Goal: Find specific page/section: Find specific page/section

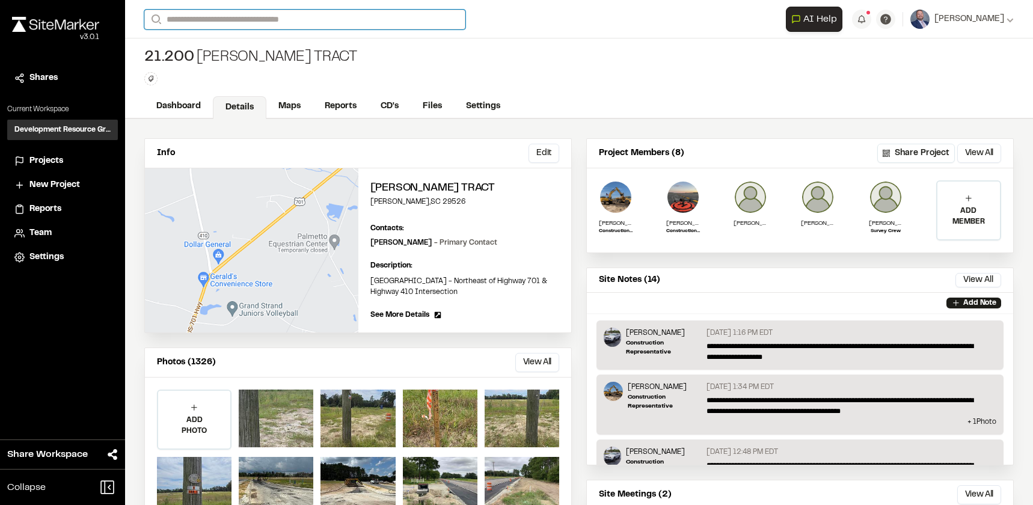
click at [260, 17] on input "Search" at bounding box center [304, 20] width 321 height 20
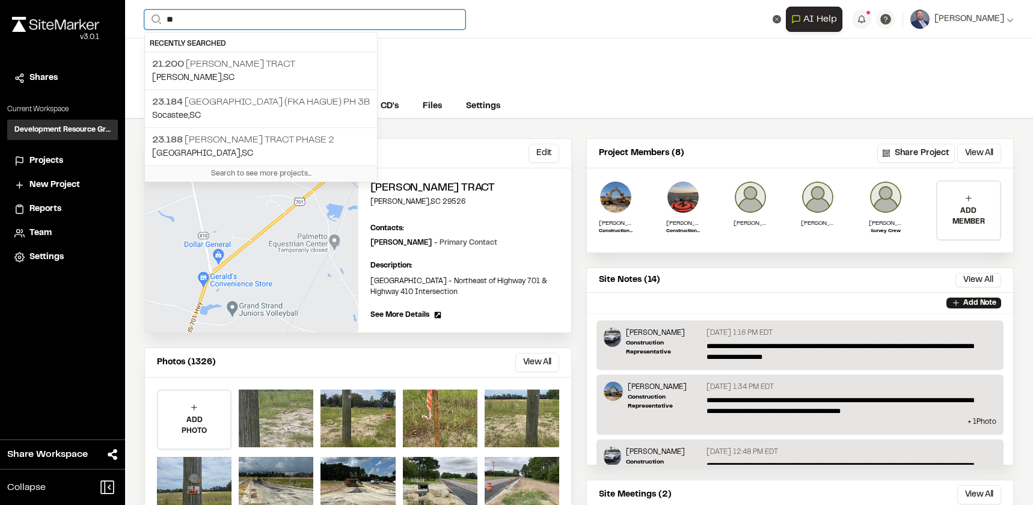
type input "*"
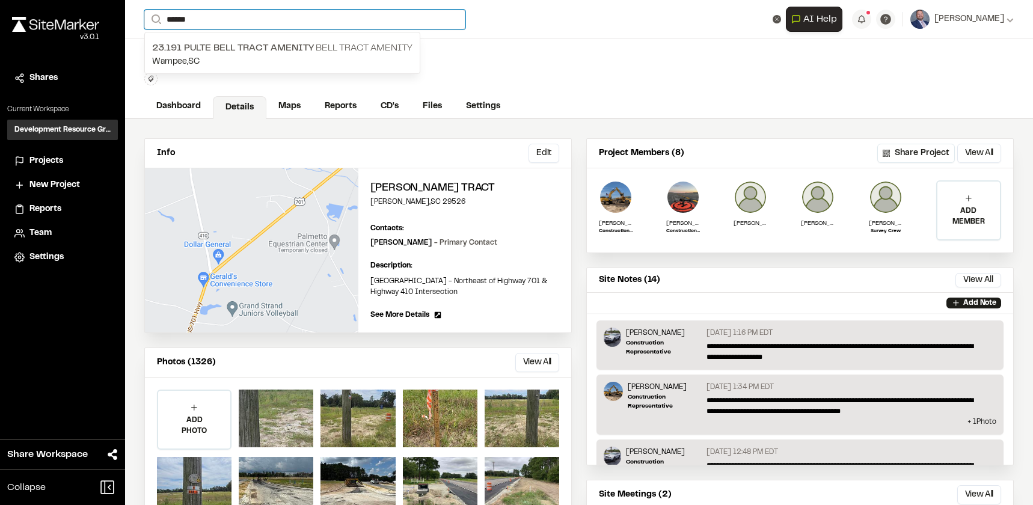
click at [281, 17] on input "******" at bounding box center [304, 20] width 321 height 20
click at [280, 17] on input "******" at bounding box center [304, 20] width 321 height 20
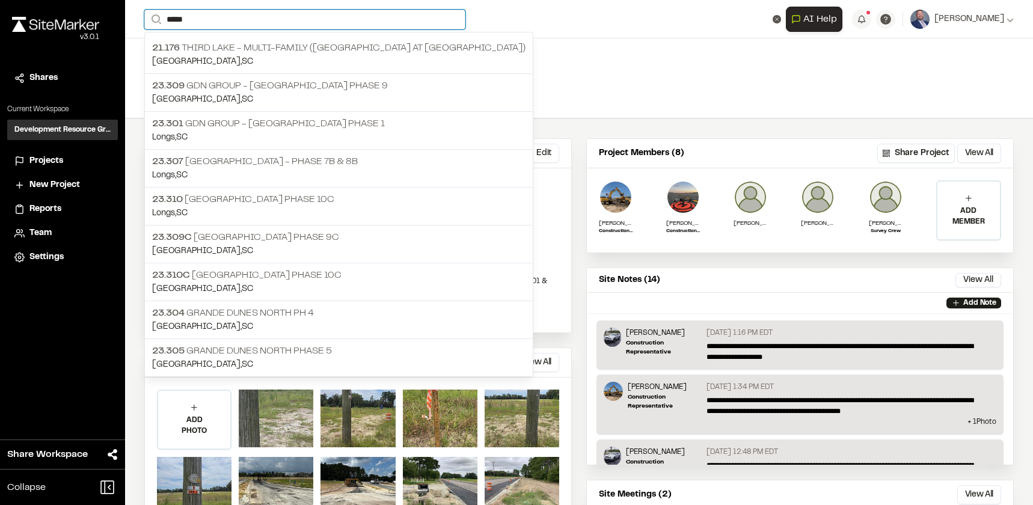
click at [281, 17] on input "*****" at bounding box center [304, 20] width 321 height 20
type input "*****"
click at [326, 169] on p "Longs , [GEOGRAPHIC_DATA]" at bounding box center [338, 175] width 373 height 13
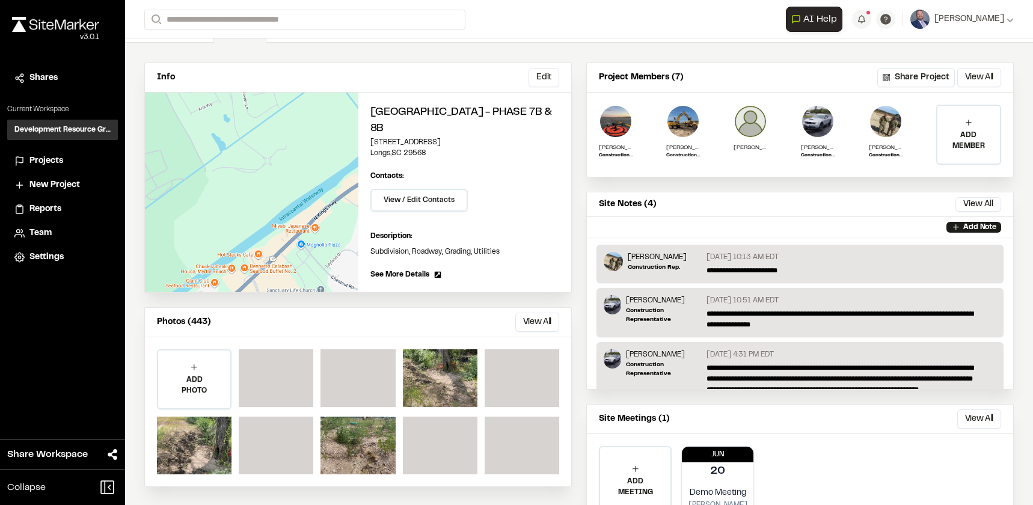
scroll to position [126, 0]
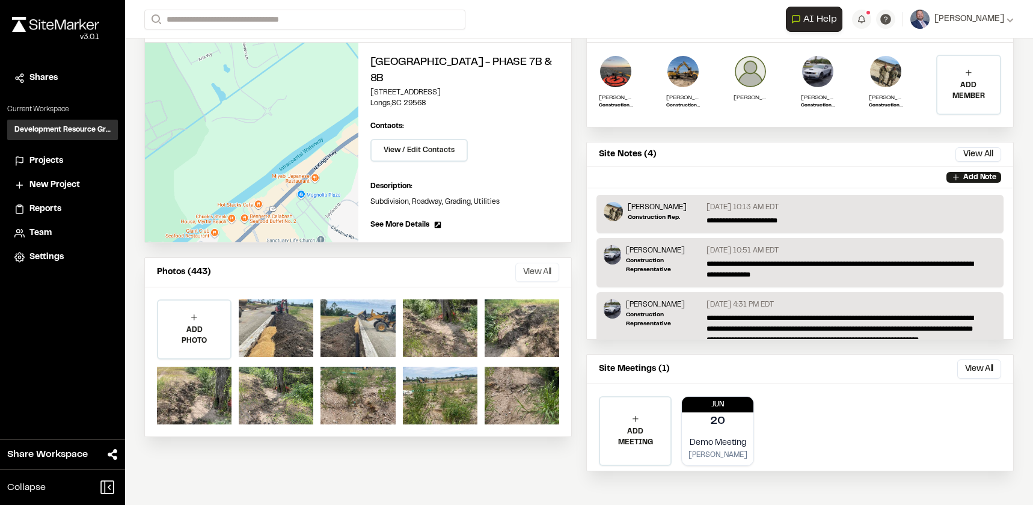
click at [542, 267] on button "View All" at bounding box center [537, 272] width 44 height 19
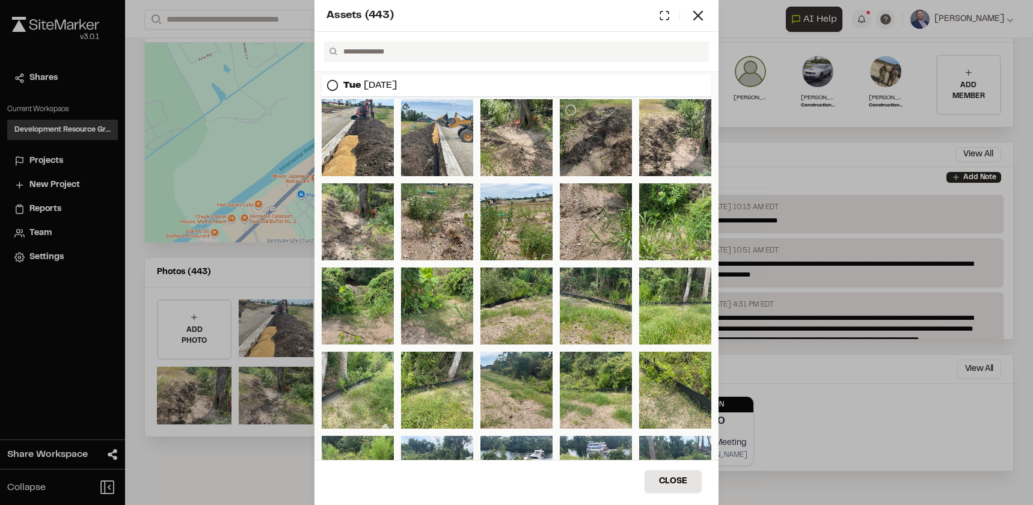
click at [560, 130] on div at bounding box center [596, 137] width 72 height 77
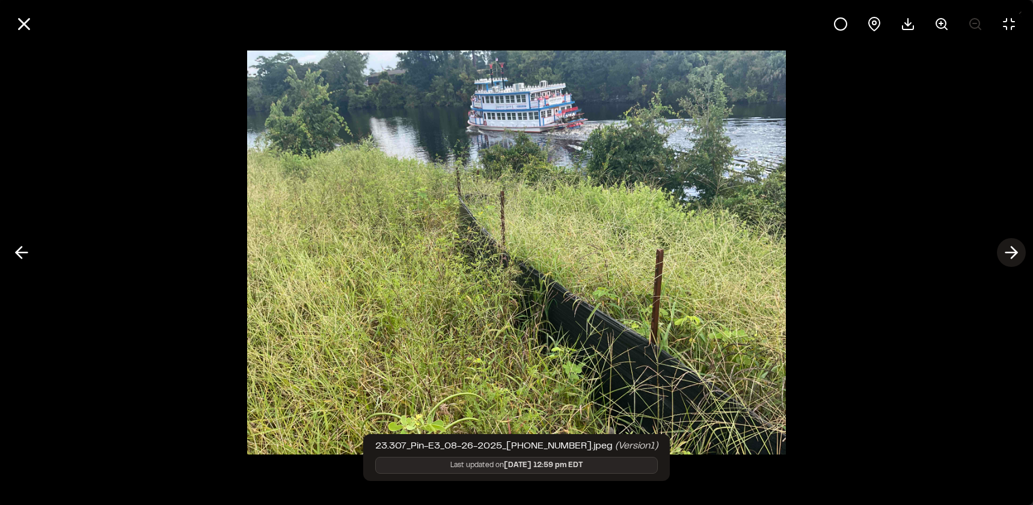
click at [1007, 252] on line at bounding box center [1011, 252] width 11 height 0
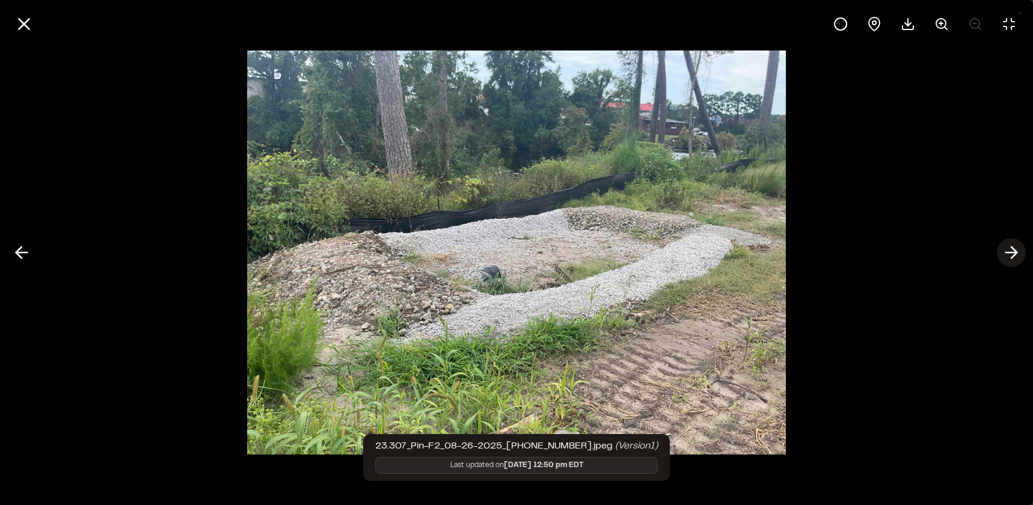
click at [1007, 252] on line at bounding box center [1011, 252] width 11 height 0
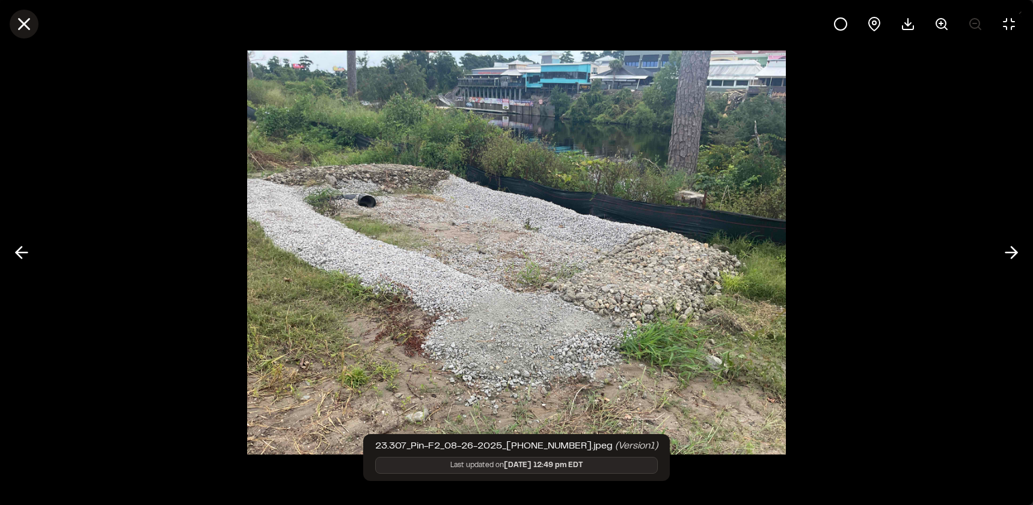
click at [21, 29] on icon at bounding box center [24, 24] width 20 height 20
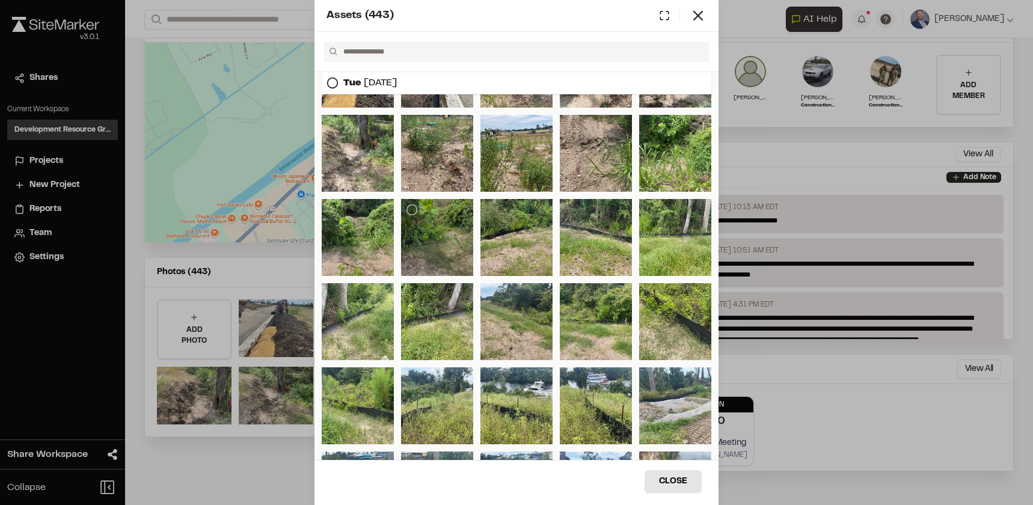
scroll to position [179, 0]
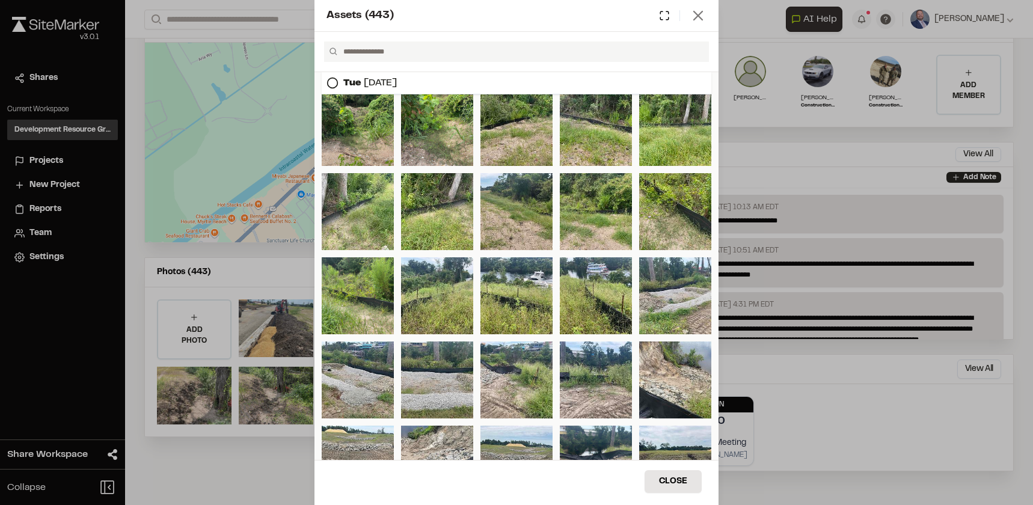
click at [699, 23] on icon at bounding box center [697, 15] width 17 height 17
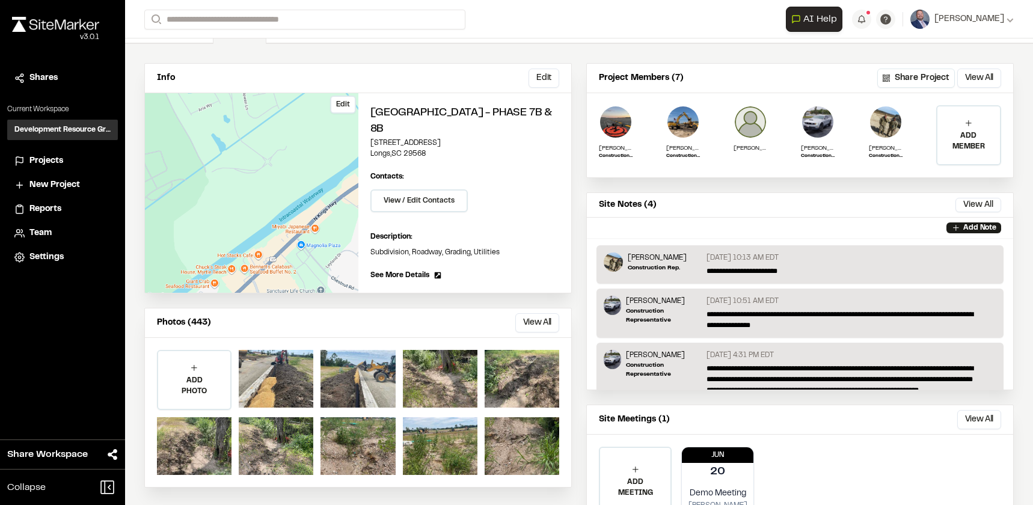
scroll to position [0, 0]
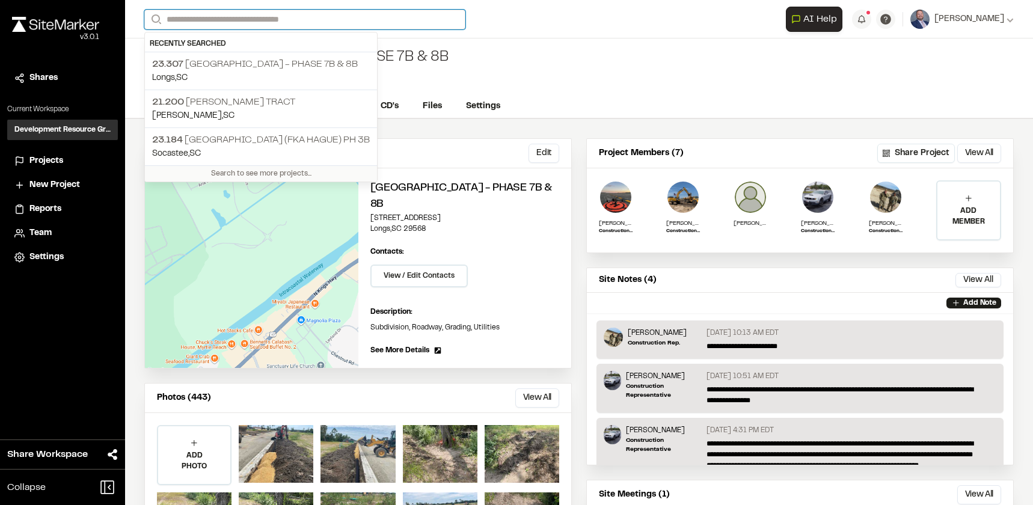
click at [270, 22] on input "Search" at bounding box center [304, 20] width 321 height 20
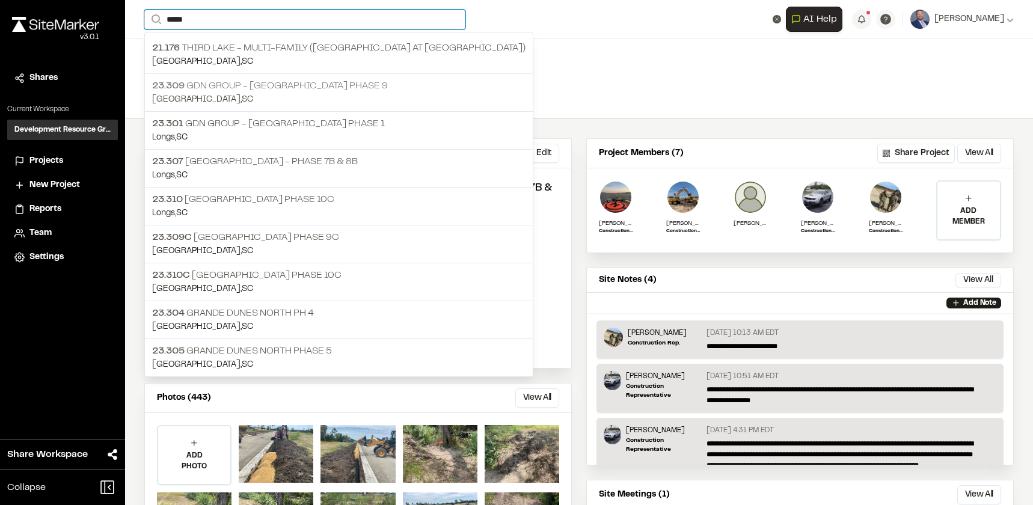
type input "*****"
click at [297, 88] on p "23.309 GDN Group - [GEOGRAPHIC_DATA] Phase 9" at bounding box center [338, 86] width 373 height 14
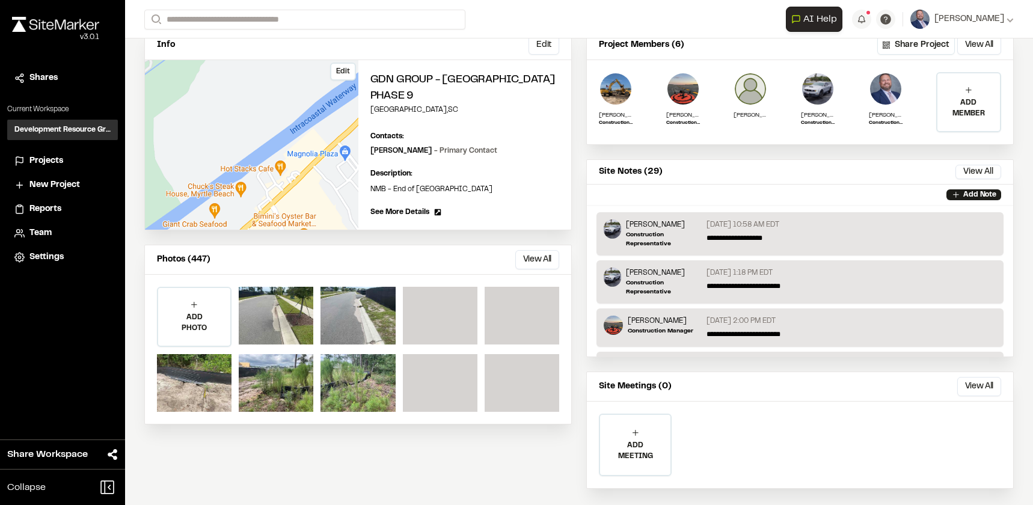
scroll to position [120, 0]
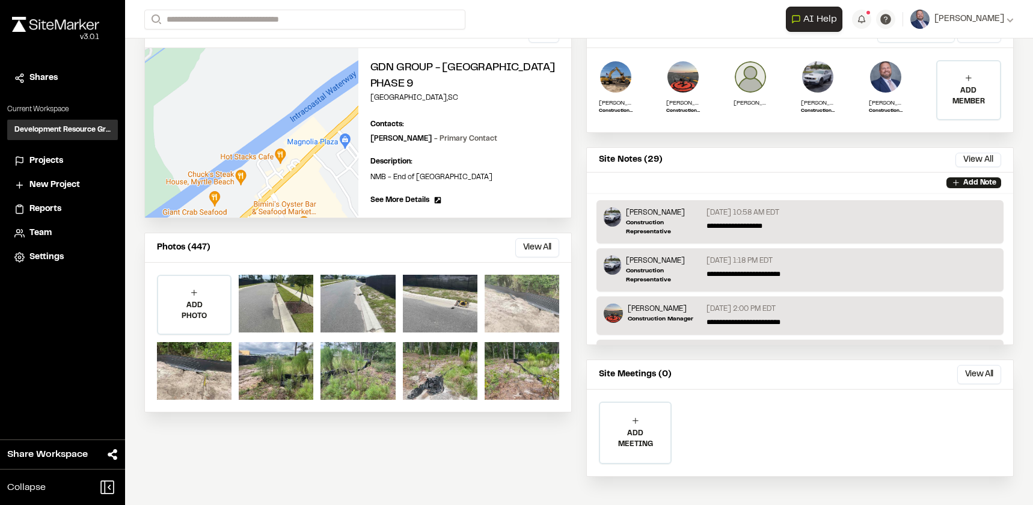
click at [501, 286] on div at bounding box center [522, 304] width 75 height 58
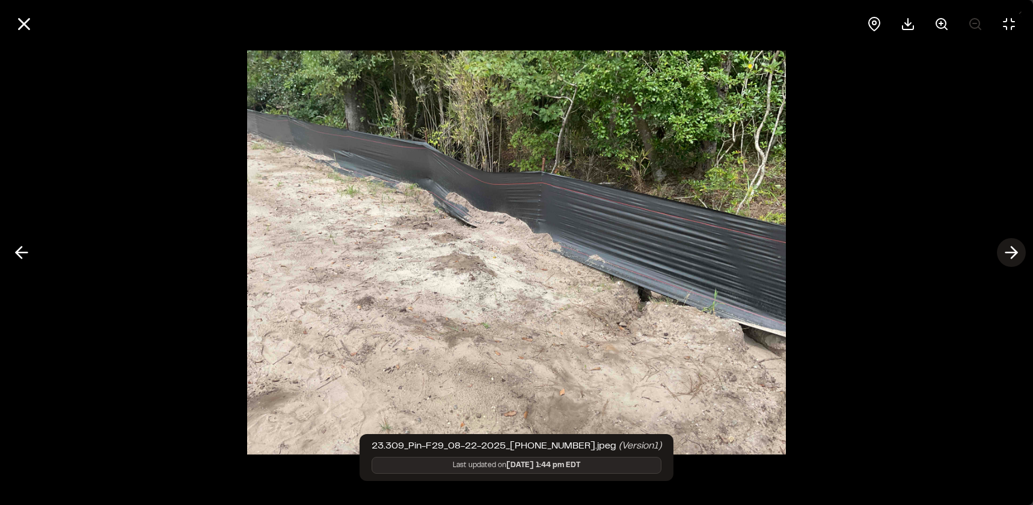
click at [1018, 260] on icon at bounding box center [1010, 252] width 19 height 20
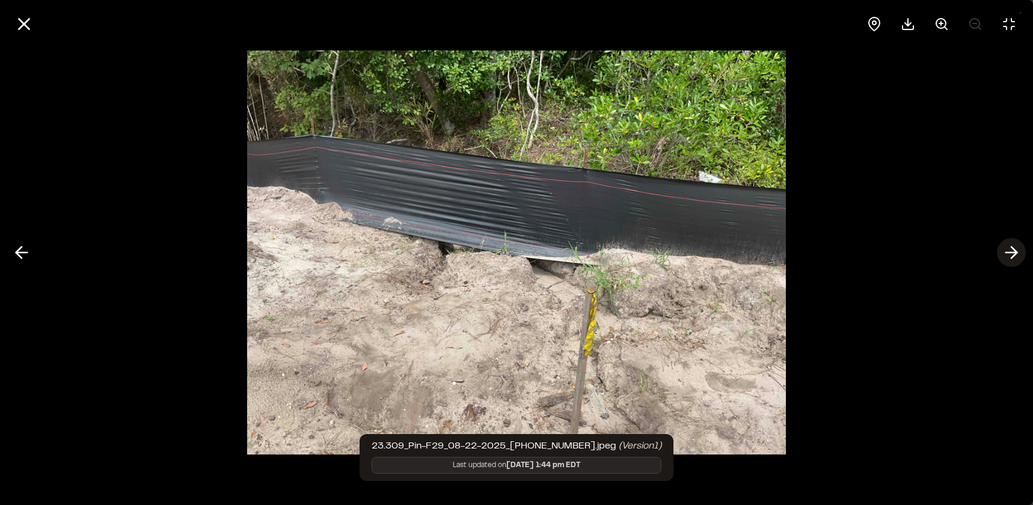
click at [1018, 260] on icon at bounding box center [1010, 252] width 19 height 20
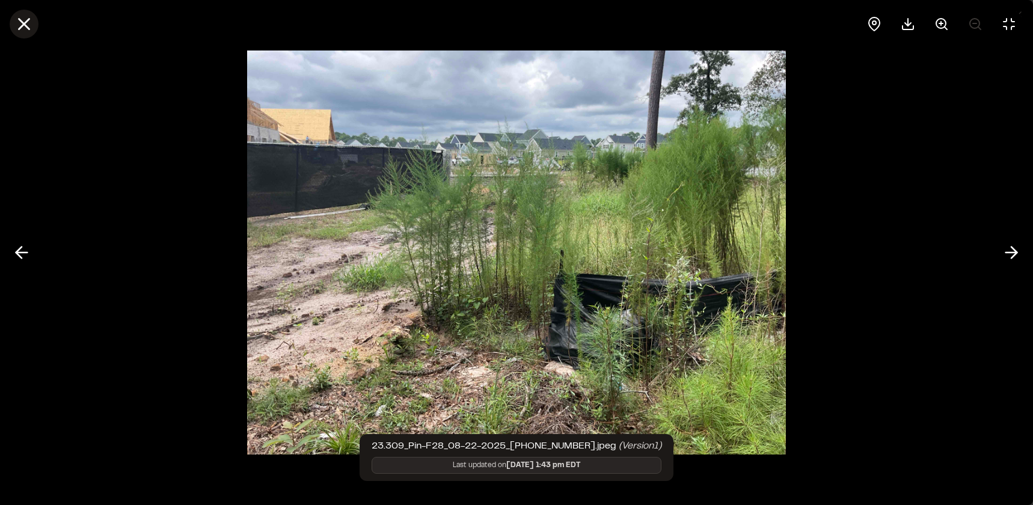
click at [26, 23] on line at bounding box center [24, 24] width 10 height 10
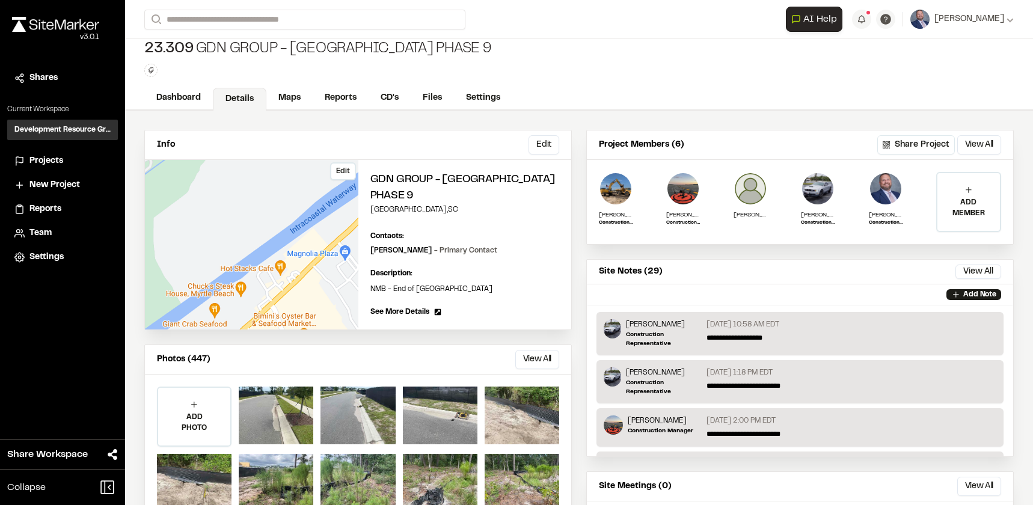
scroll to position [0, 0]
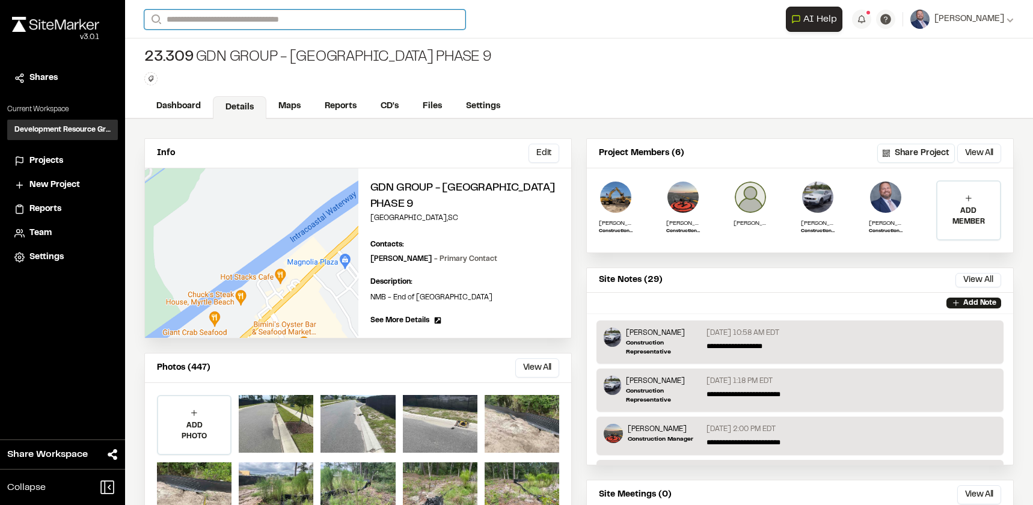
click at [241, 19] on input "Search" at bounding box center [304, 20] width 321 height 20
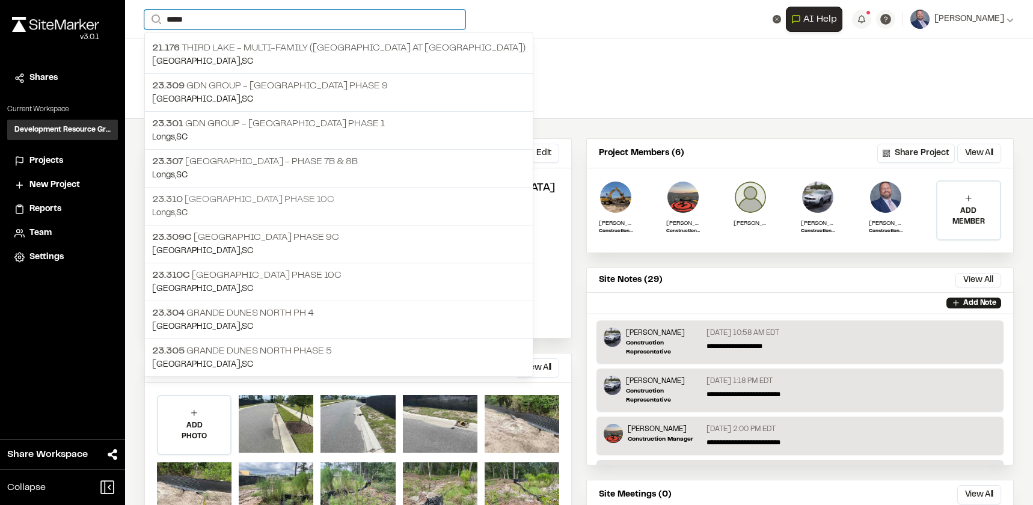
type input "*****"
click at [261, 206] on p "[STREET_ADDRESS]" at bounding box center [338, 199] width 373 height 14
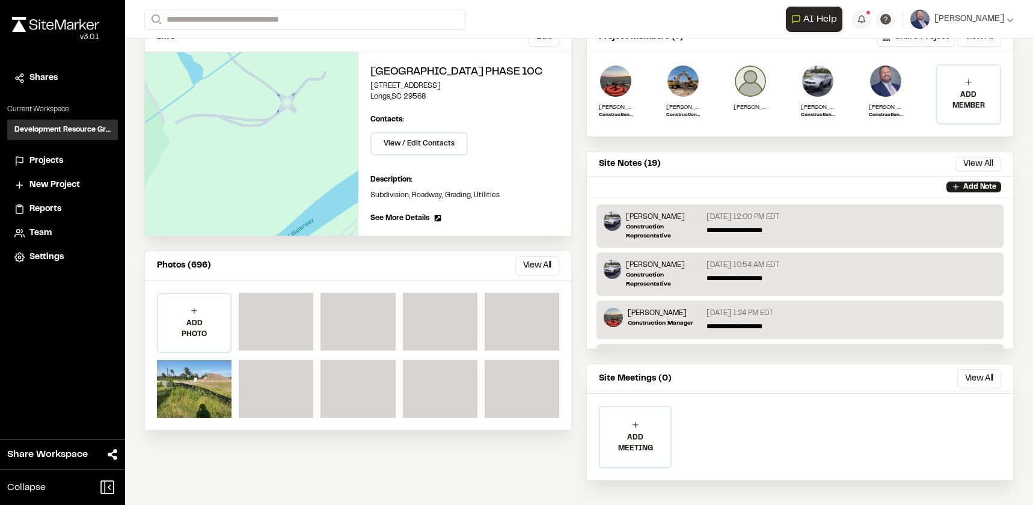
scroll to position [126, 0]
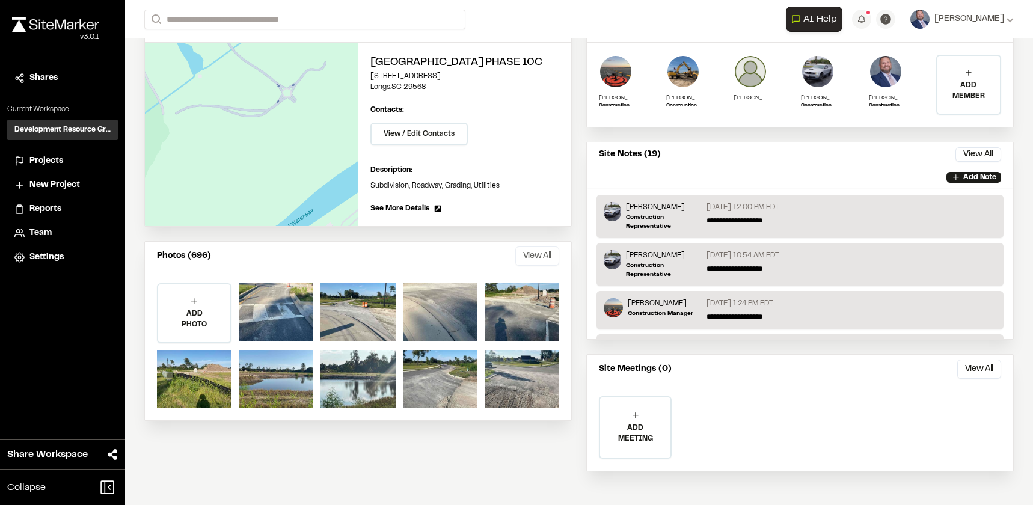
click at [524, 255] on button "View All" at bounding box center [537, 255] width 44 height 19
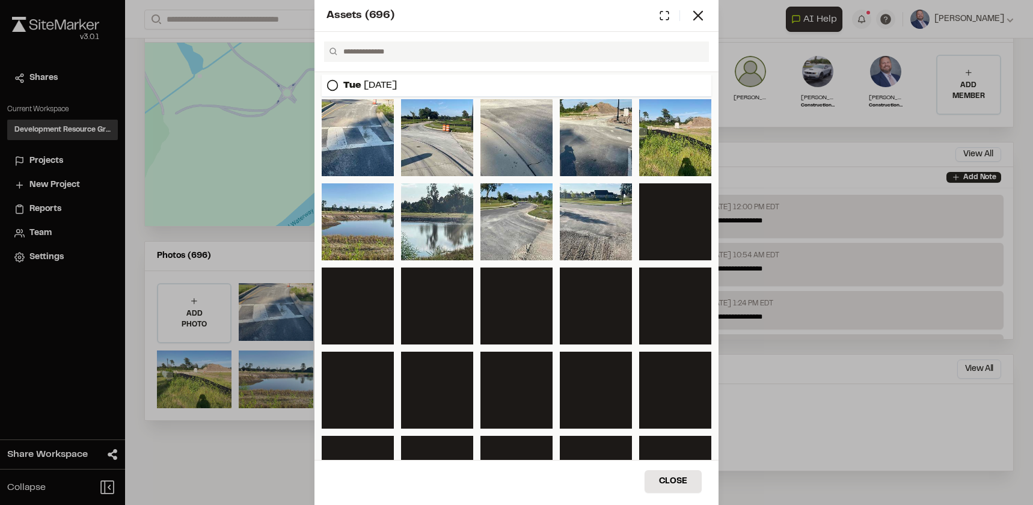
scroll to position [60, 0]
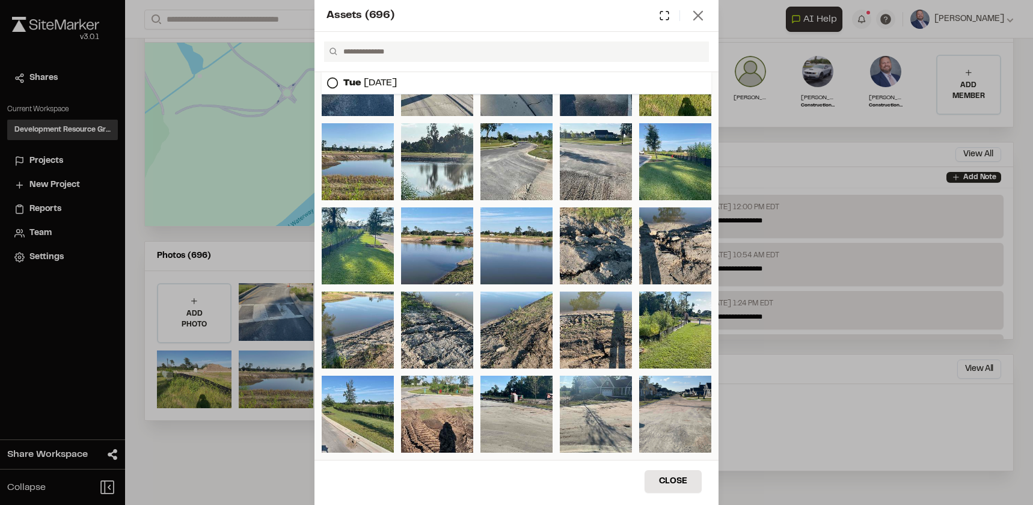
click at [698, 16] on line at bounding box center [698, 15] width 8 height 8
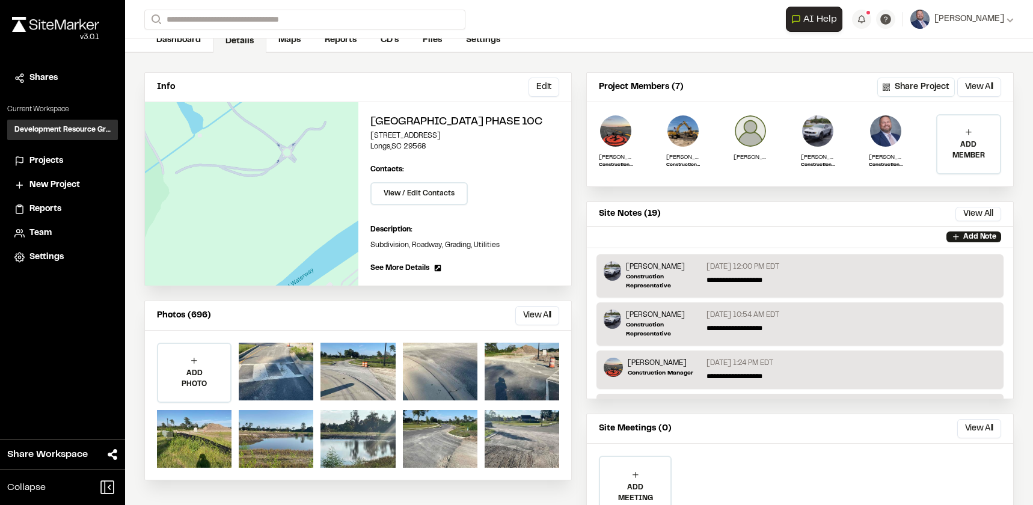
scroll to position [0, 0]
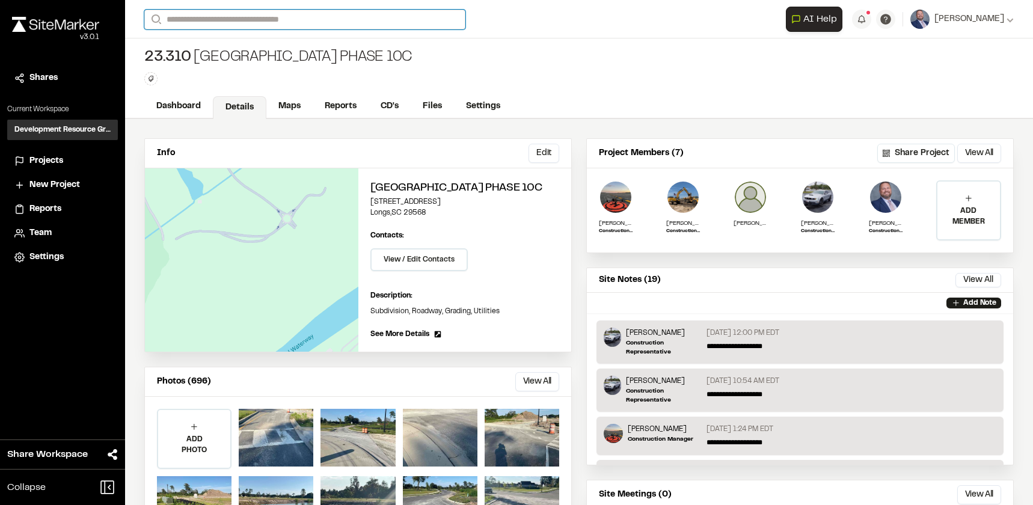
click at [284, 15] on input "Search" at bounding box center [304, 20] width 321 height 20
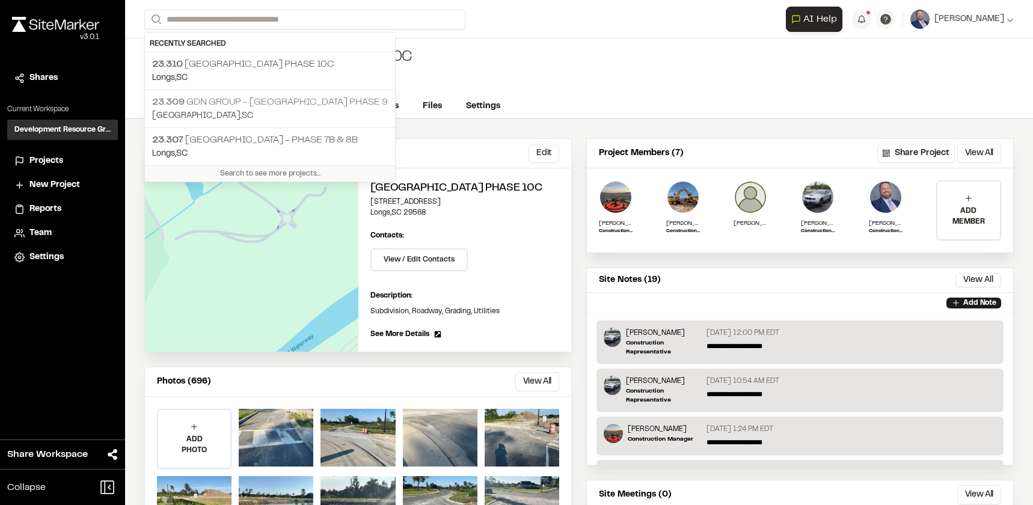
click at [319, 116] on p "[GEOGRAPHIC_DATA] , [GEOGRAPHIC_DATA]" at bounding box center [270, 115] width 236 height 13
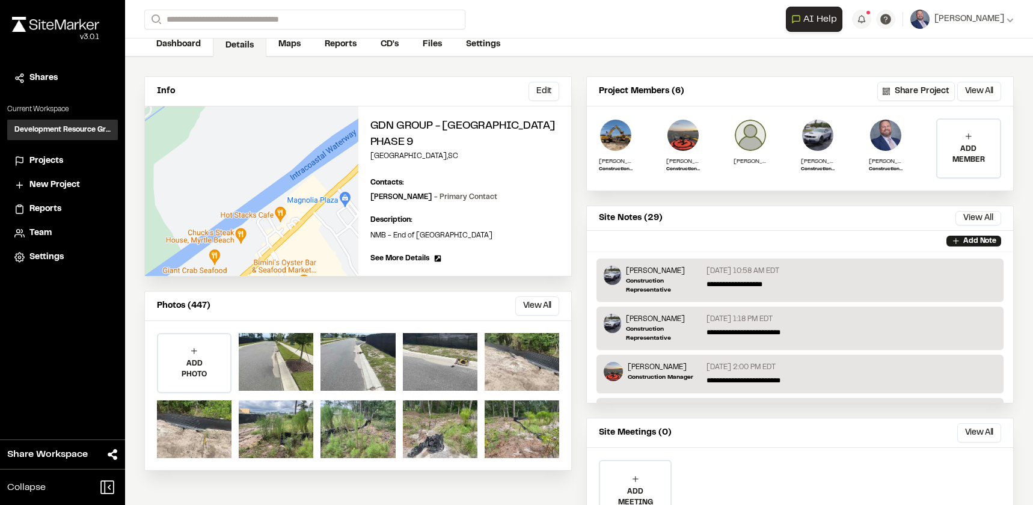
scroll to position [120, 0]
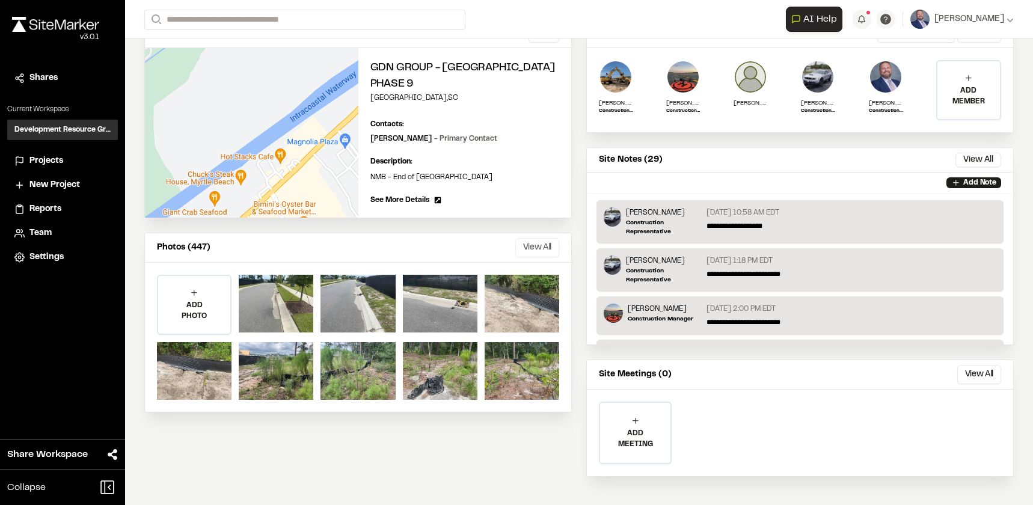
click at [527, 245] on button "View All" at bounding box center [537, 247] width 44 height 19
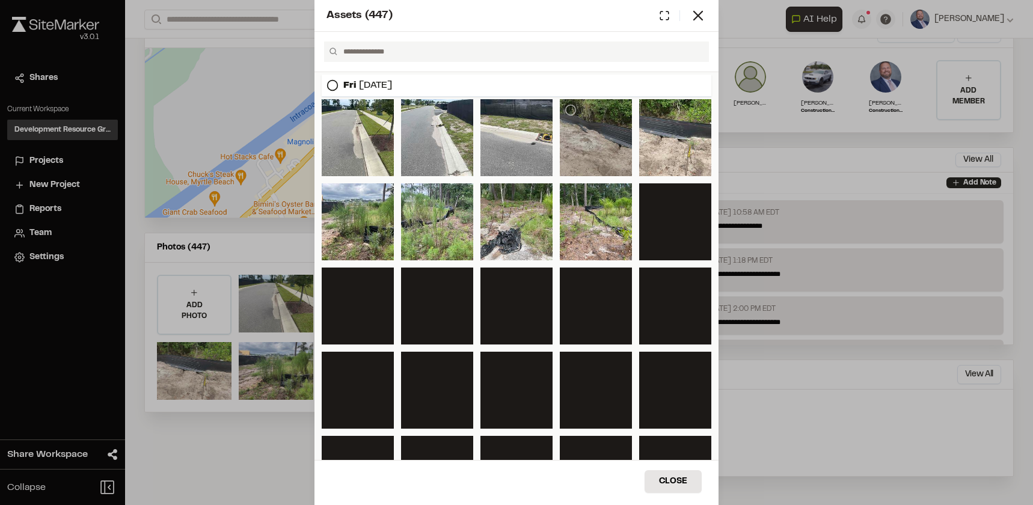
click at [573, 163] on div at bounding box center [596, 137] width 72 height 77
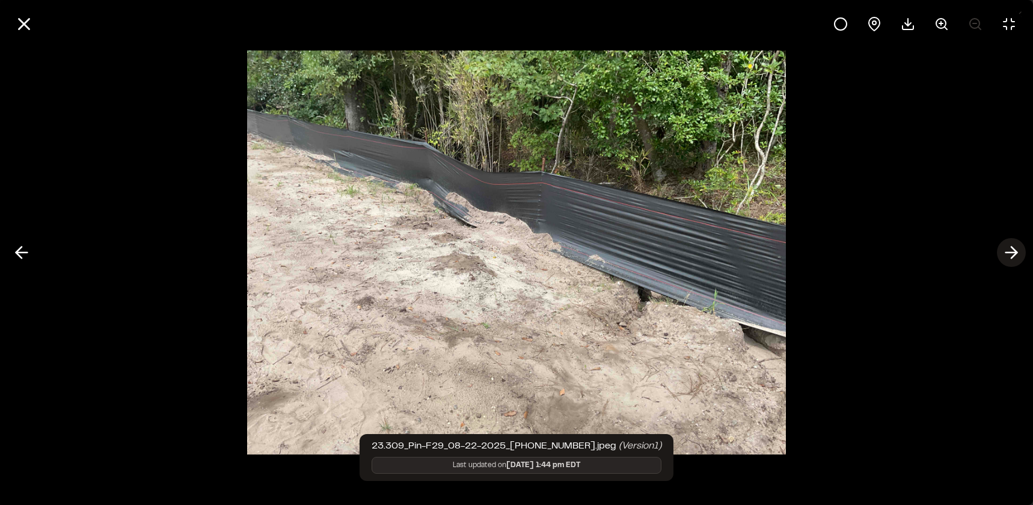
click at [1009, 247] on icon at bounding box center [1010, 252] width 19 height 20
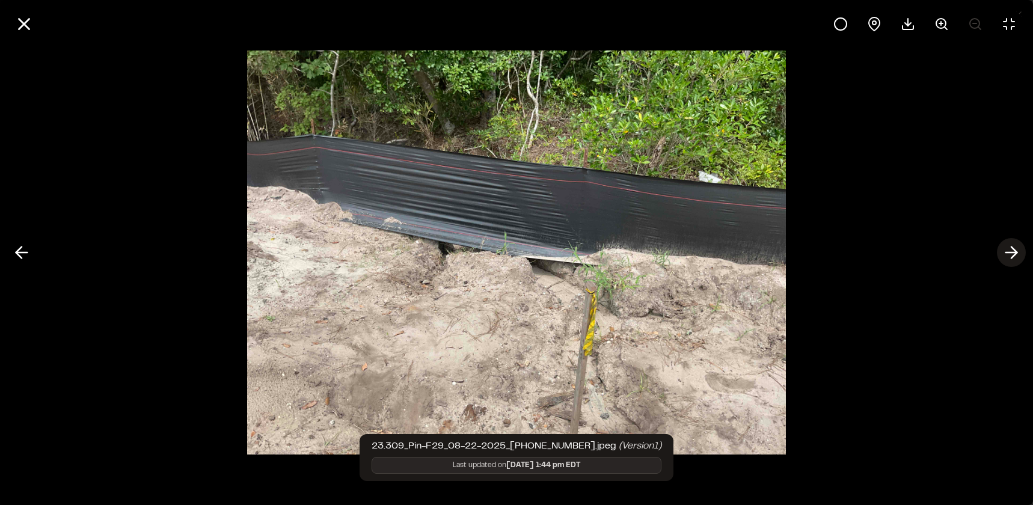
click at [1009, 247] on icon at bounding box center [1010, 252] width 19 height 20
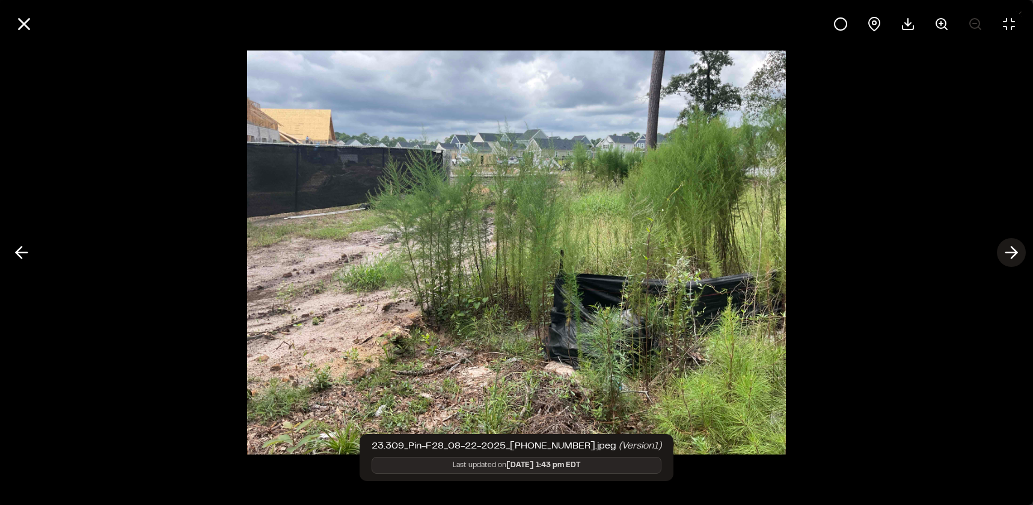
click at [1012, 248] on polyline at bounding box center [1013, 252] width 5 height 11
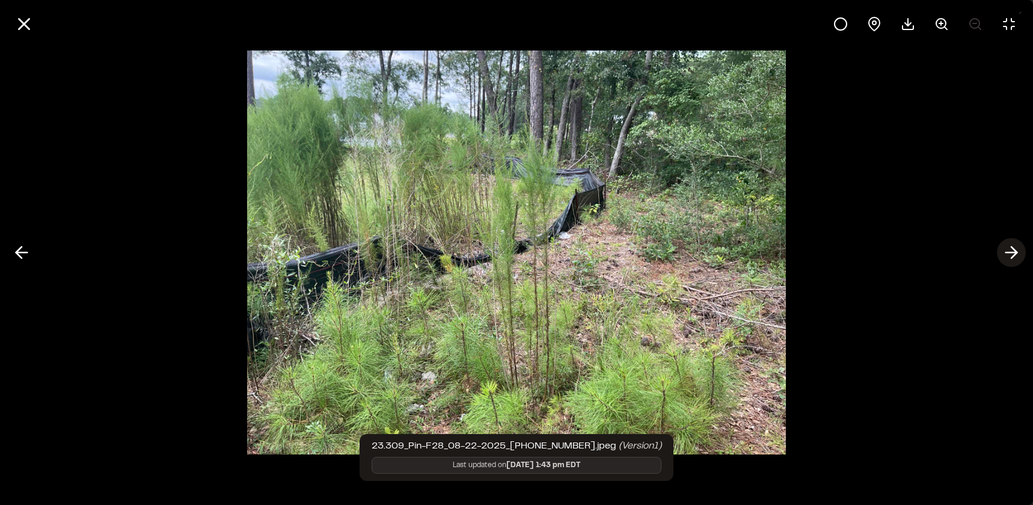
click at [1012, 248] on polyline at bounding box center [1013, 252] width 5 height 11
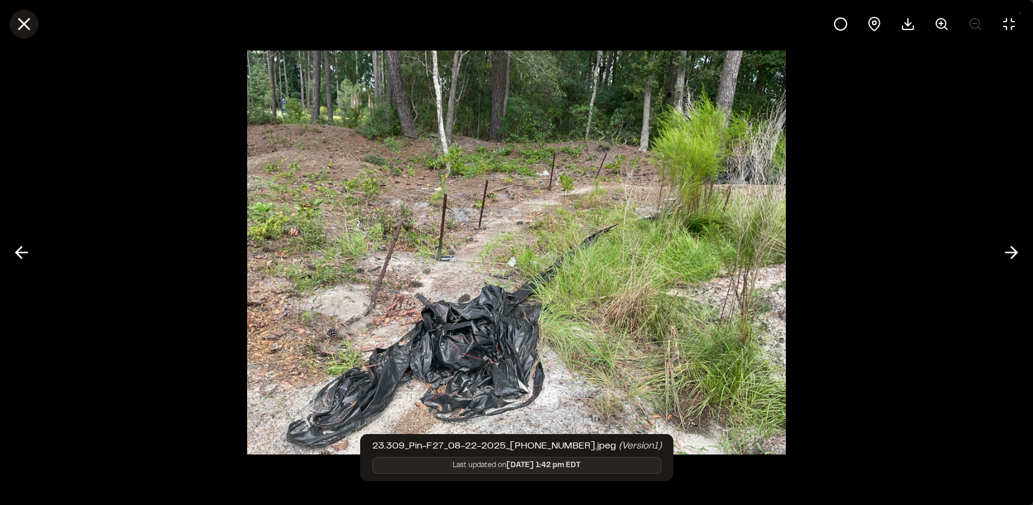
click at [23, 29] on icon at bounding box center [24, 24] width 20 height 20
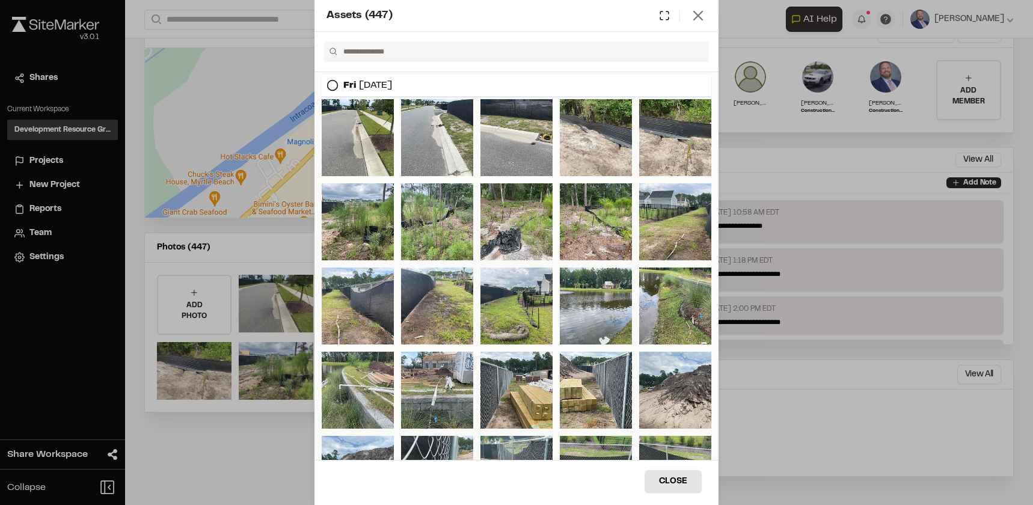
click at [698, 15] on line at bounding box center [698, 15] width 8 height 8
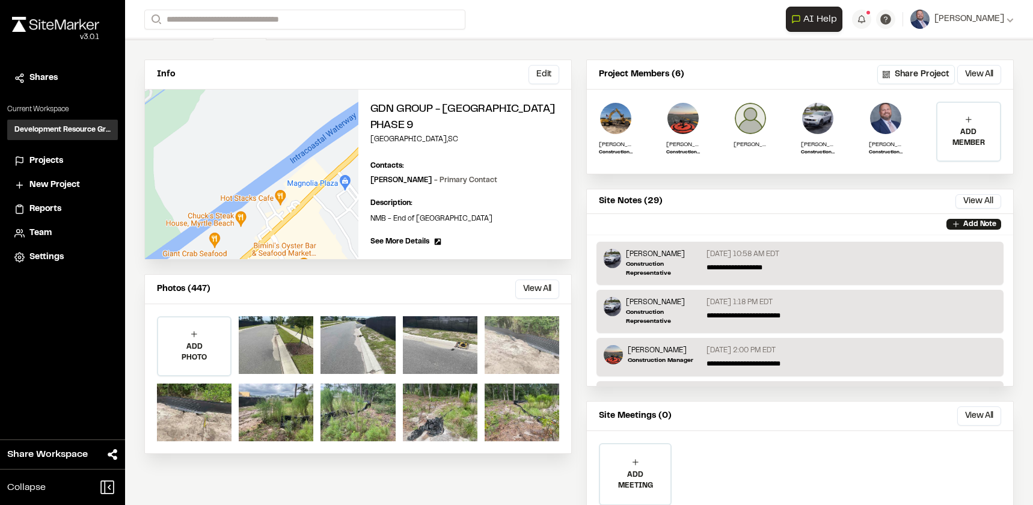
scroll to position [0, 0]
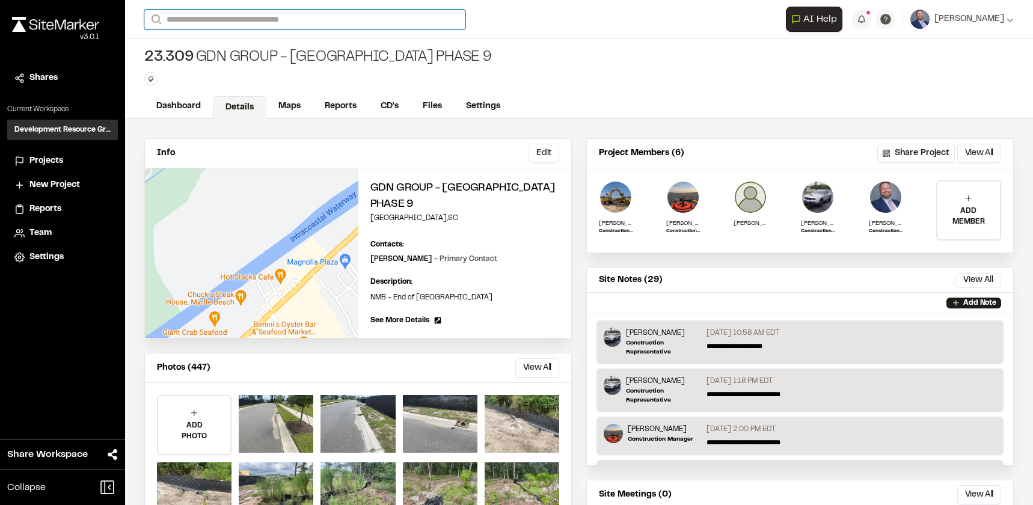
click at [244, 17] on input "Search" at bounding box center [304, 20] width 321 height 20
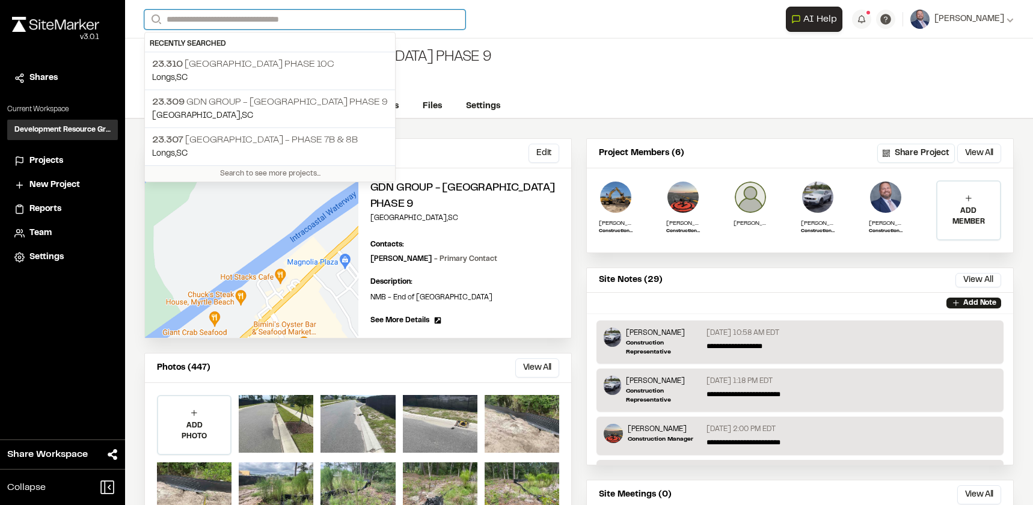
click at [244, 17] on input "Search" at bounding box center [304, 20] width 321 height 20
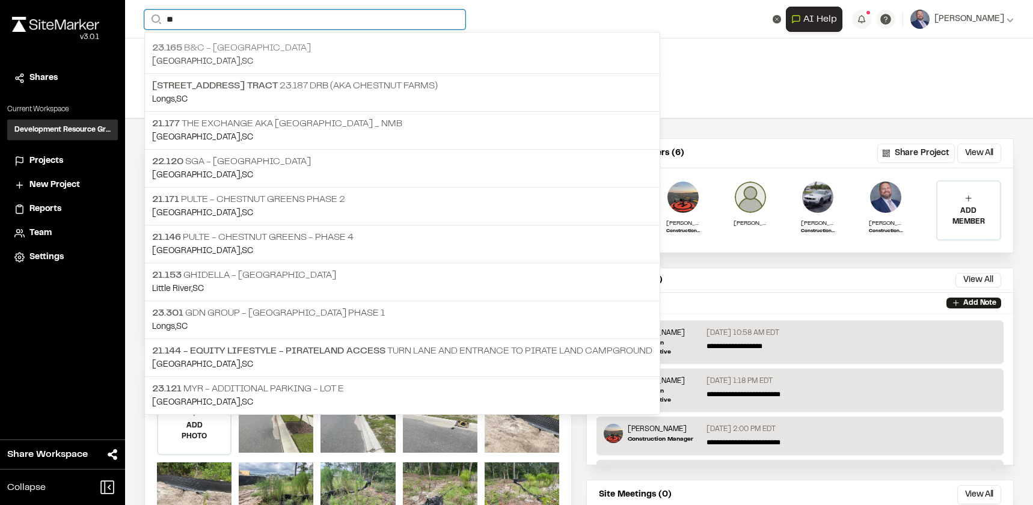
type input "**"
click at [243, 58] on p "[GEOGRAPHIC_DATA] , [GEOGRAPHIC_DATA]" at bounding box center [402, 61] width 500 height 13
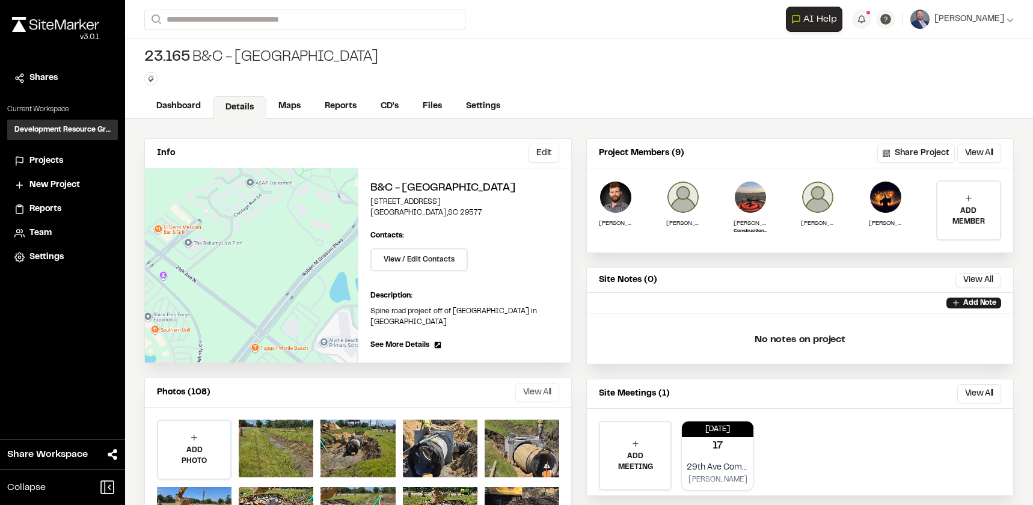
click at [533, 390] on button "View All" at bounding box center [537, 392] width 44 height 19
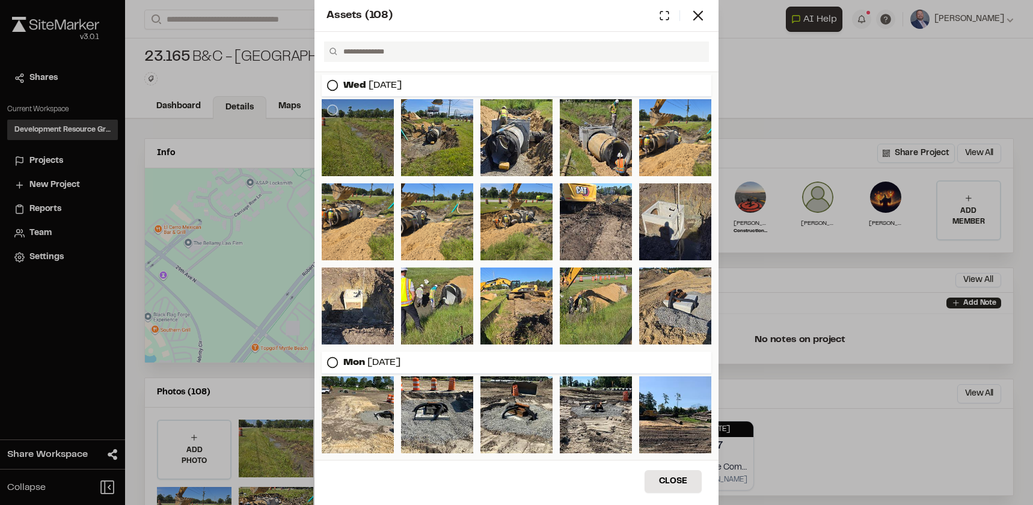
click at [359, 148] on div at bounding box center [358, 137] width 72 height 77
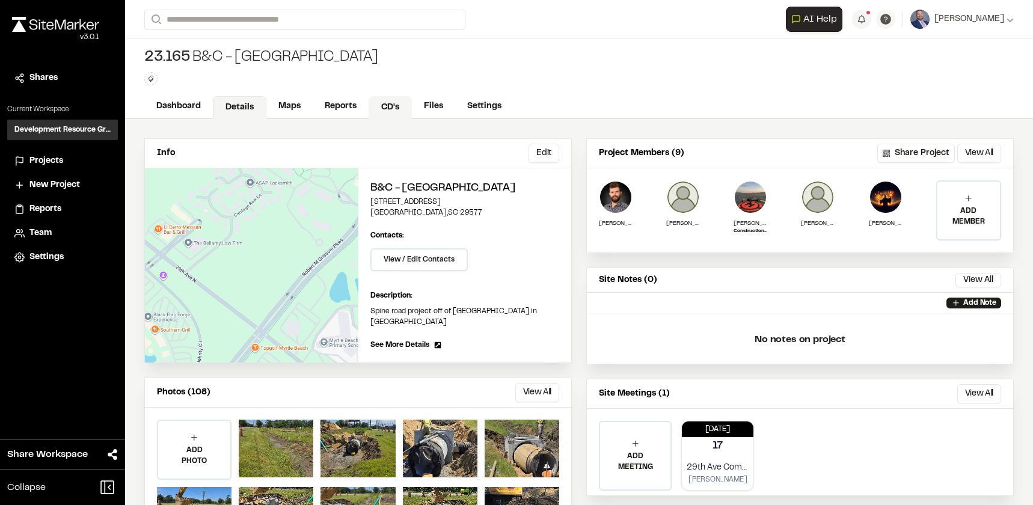
click at [385, 99] on link "CD's" at bounding box center [389, 107] width 43 height 23
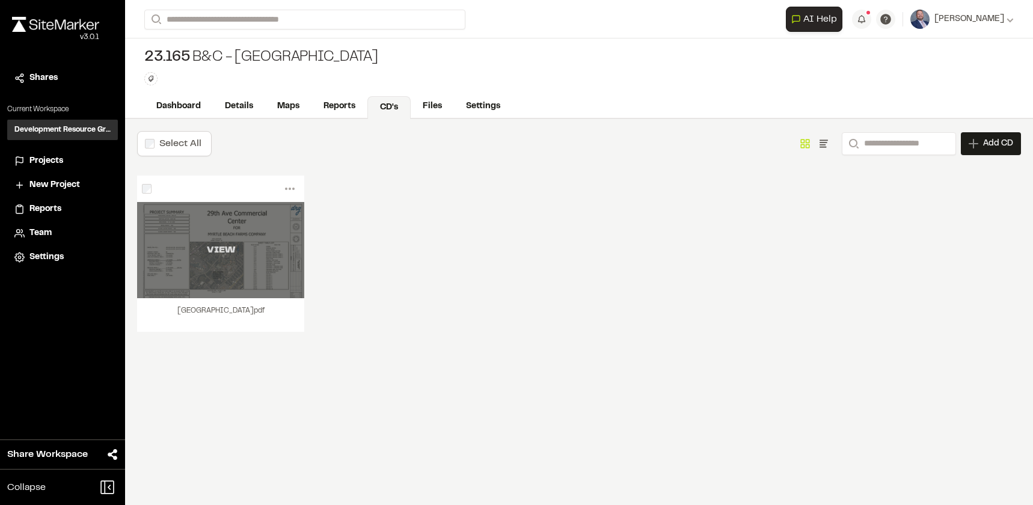
click at [232, 259] on div "VIEW" at bounding box center [220, 250] width 167 height 96
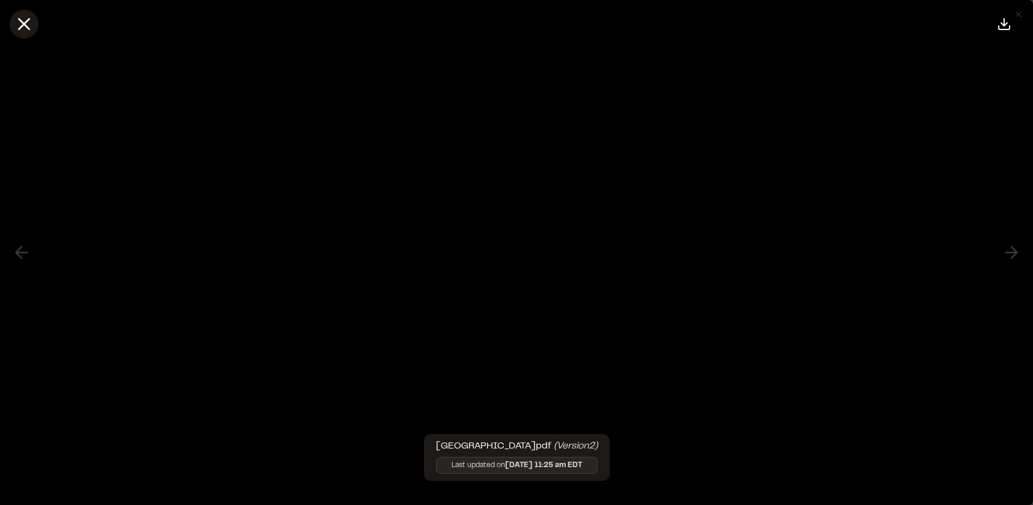
click at [28, 31] on icon at bounding box center [24, 24] width 20 height 20
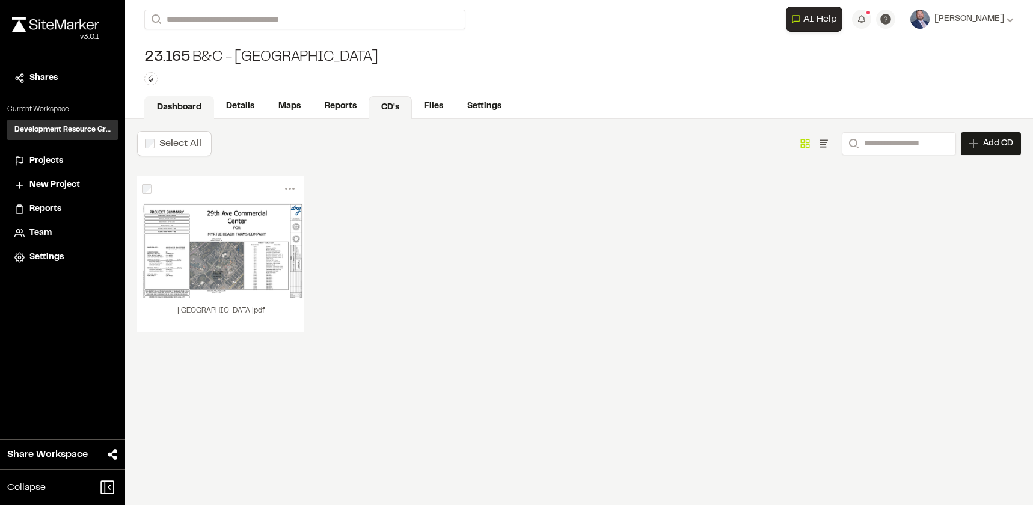
click at [185, 110] on link "Dashboard" at bounding box center [179, 107] width 70 height 23
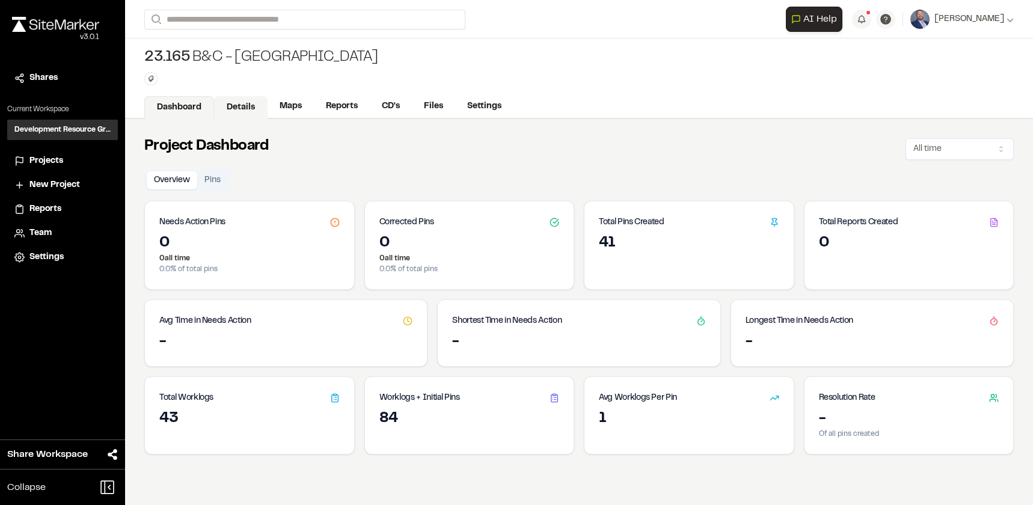
click at [253, 105] on link "Details" at bounding box center [241, 107] width 54 height 23
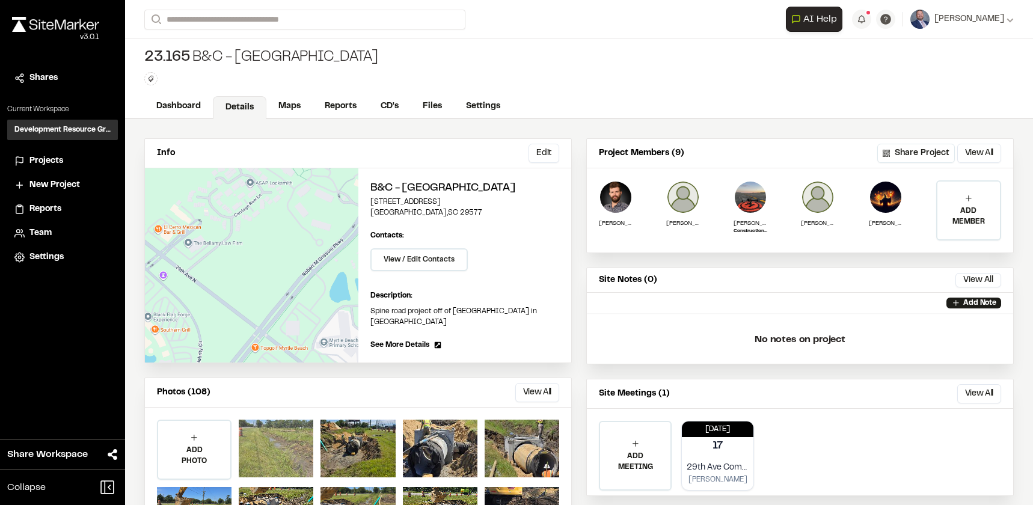
click at [278, 455] on div at bounding box center [276, 449] width 75 height 58
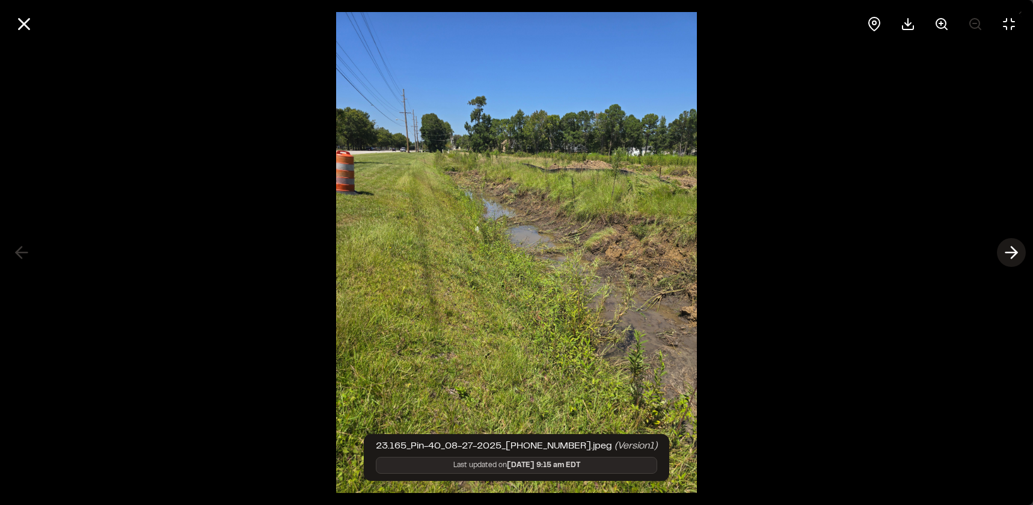
click at [1009, 247] on icon at bounding box center [1010, 252] width 19 height 20
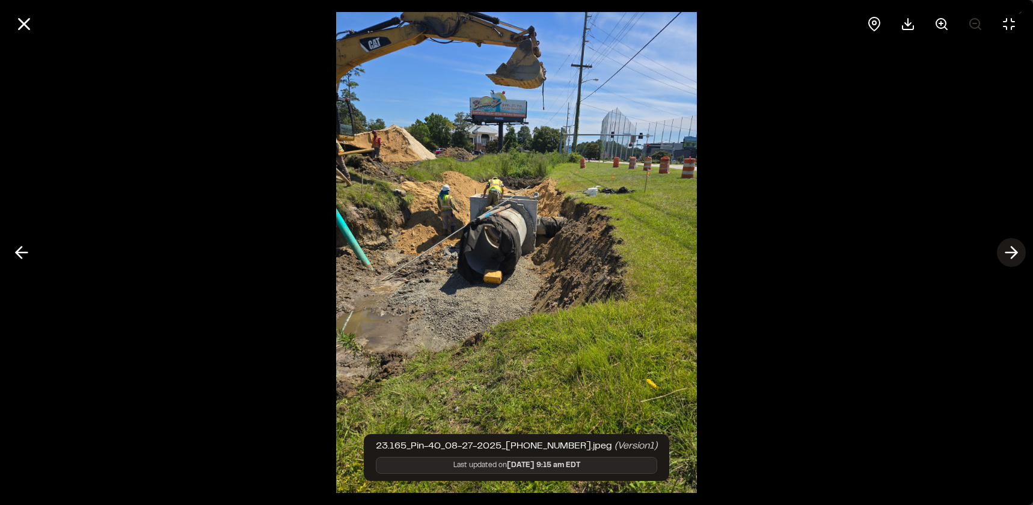
click at [1008, 247] on icon at bounding box center [1010, 252] width 19 height 20
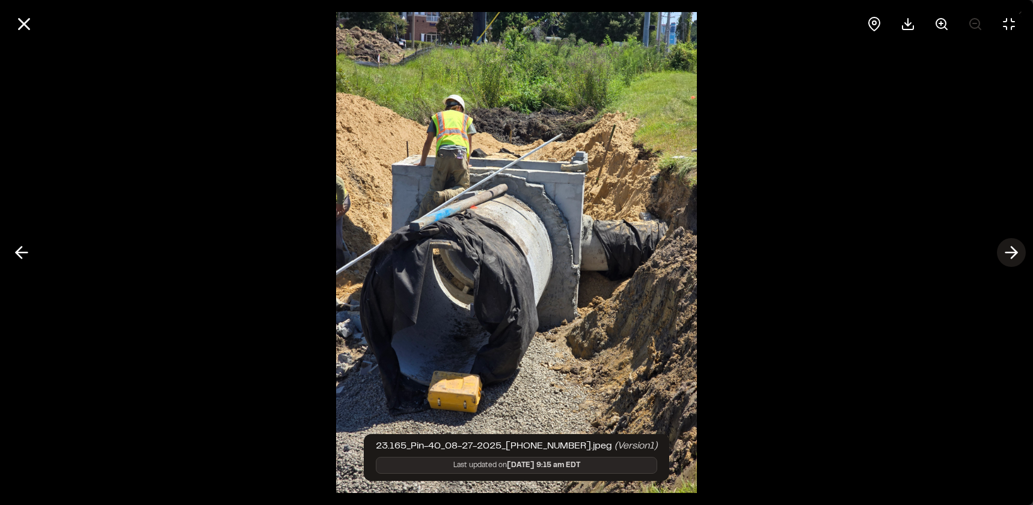
click at [1008, 247] on icon at bounding box center [1010, 252] width 19 height 20
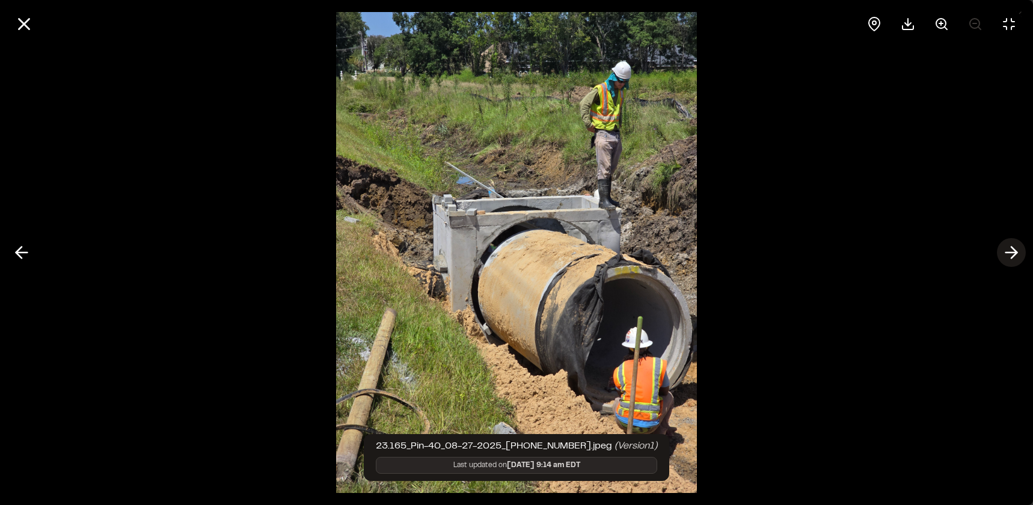
click at [1008, 247] on icon at bounding box center [1010, 252] width 19 height 20
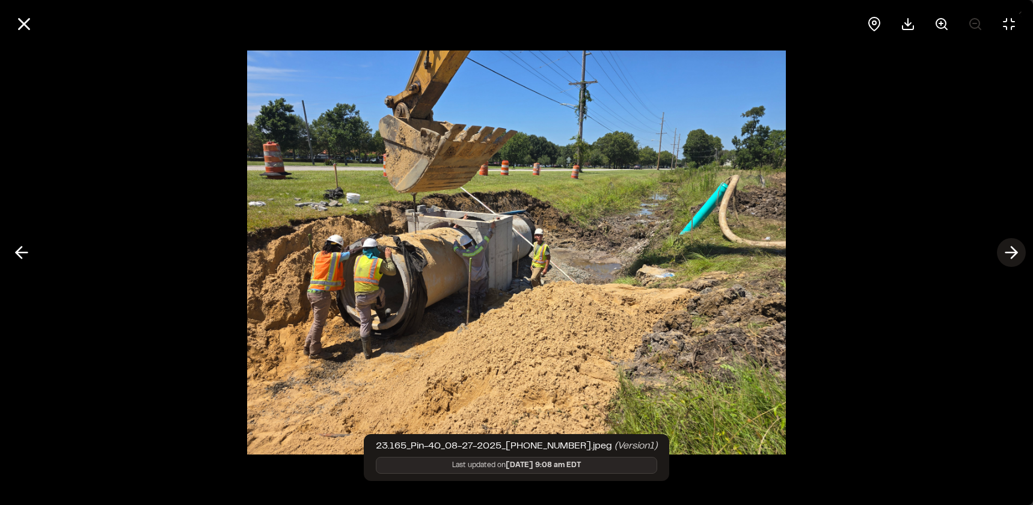
click at [1008, 246] on icon at bounding box center [1010, 252] width 19 height 20
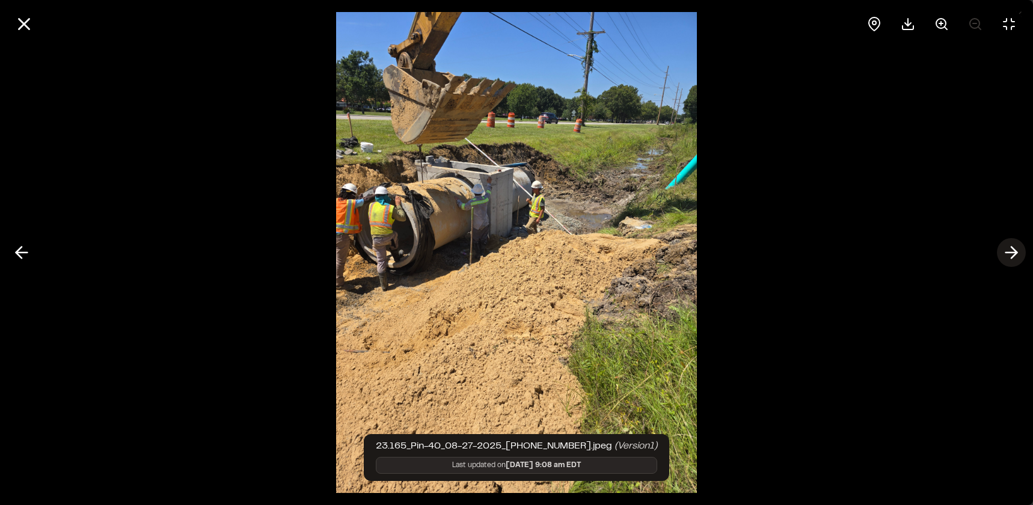
click at [1008, 246] on icon at bounding box center [1010, 252] width 19 height 20
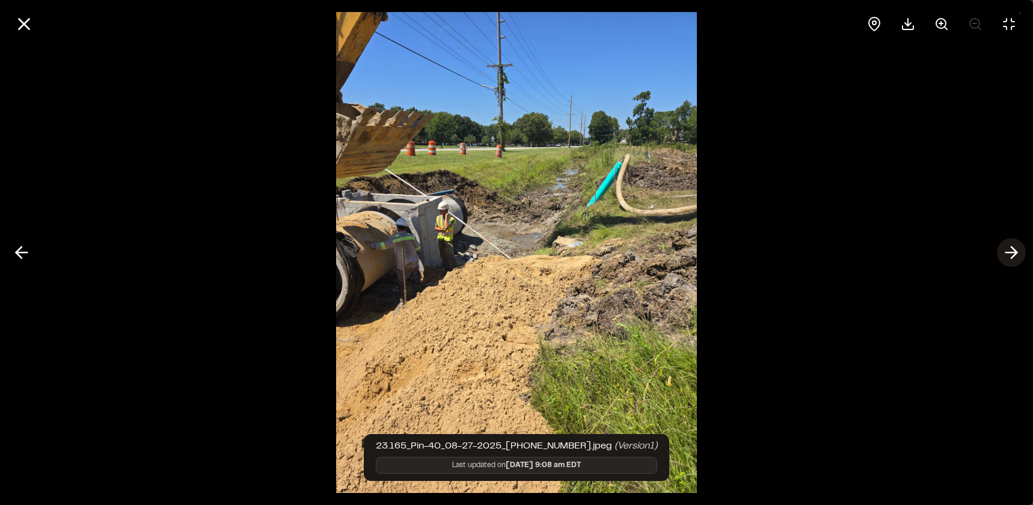
click at [1008, 246] on icon at bounding box center [1010, 252] width 19 height 20
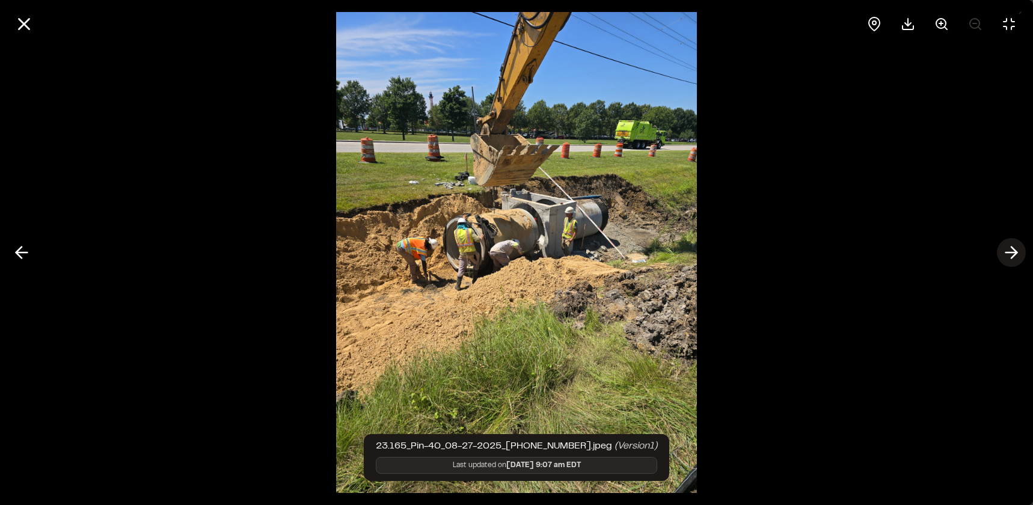
click at [1008, 246] on icon at bounding box center [1010, 252] width 19 height 20
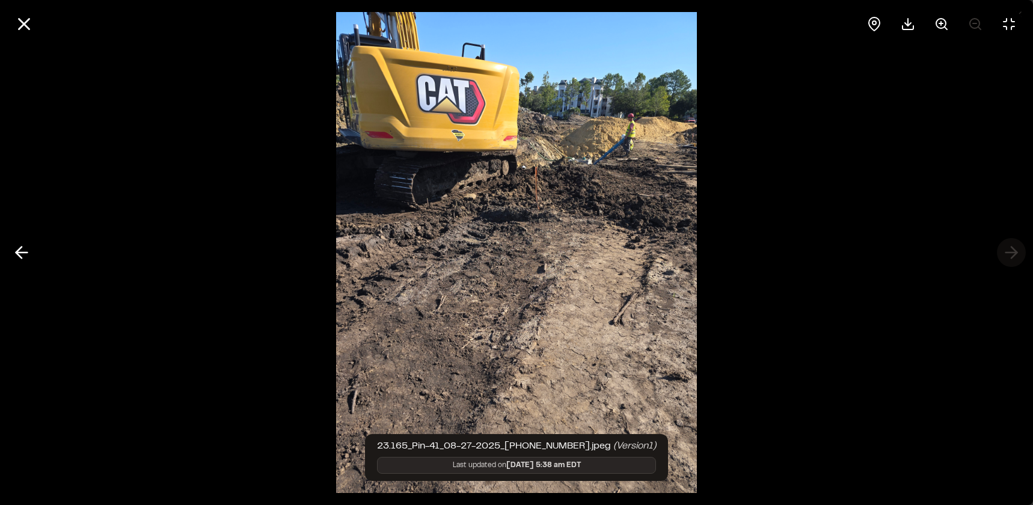
click at [1008, 246] on div at bounding box center [516, 252] width 1033 height 505
click at [26, 22] on line at bounding box center [24, 24] width 10 height 10
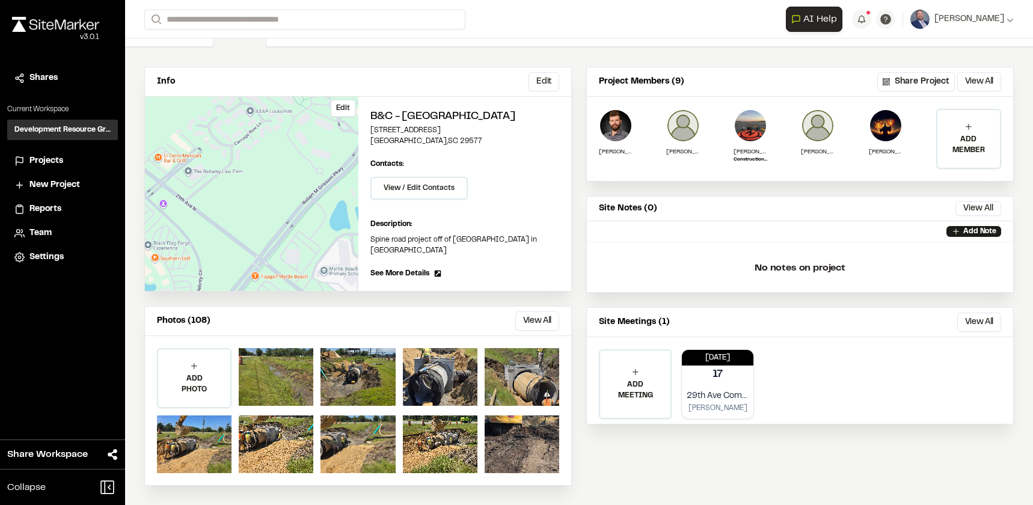
scroll to position [77, 0]
click at [534, 317] on button "View All" at bounding box center [537, 320] width 44 height 19
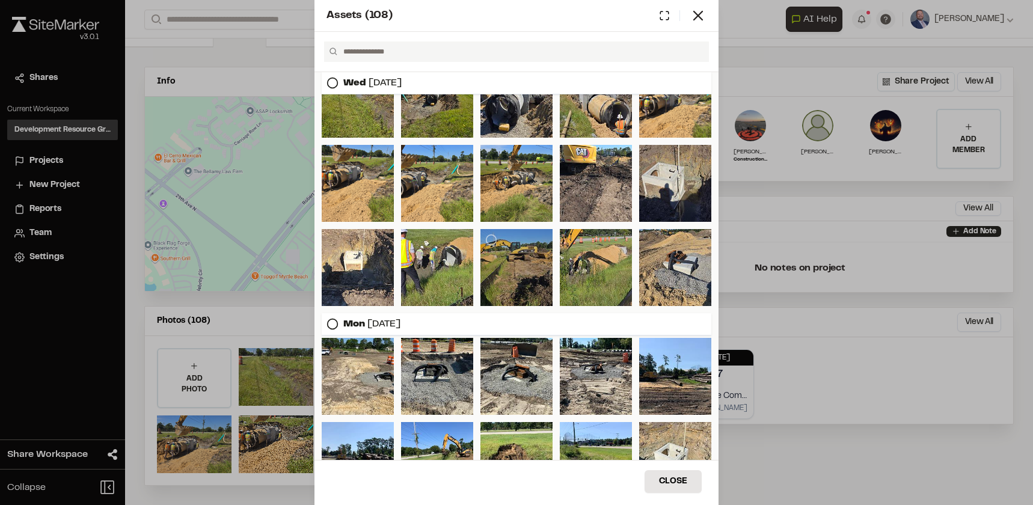
scroll to position [60, 0]
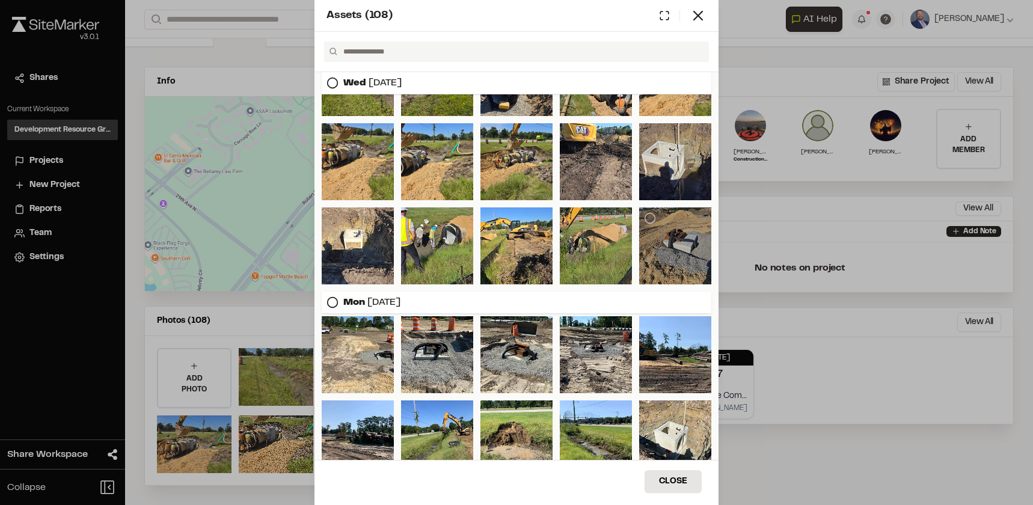
click at [654, 232] on div at bounding box center [675, 245] width 72 height 77
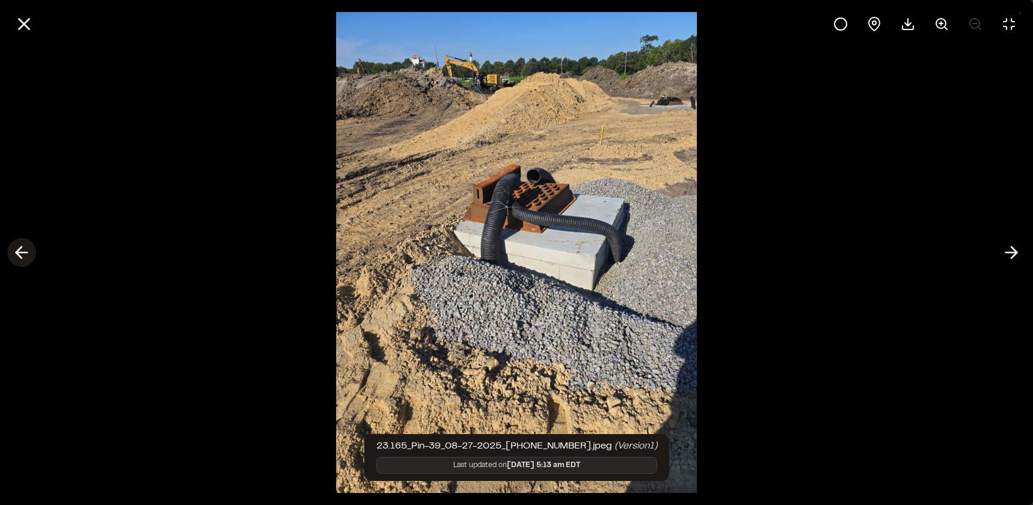
click at [22, 258] on polyline at bounding box center [18, 252] width 5 height 11
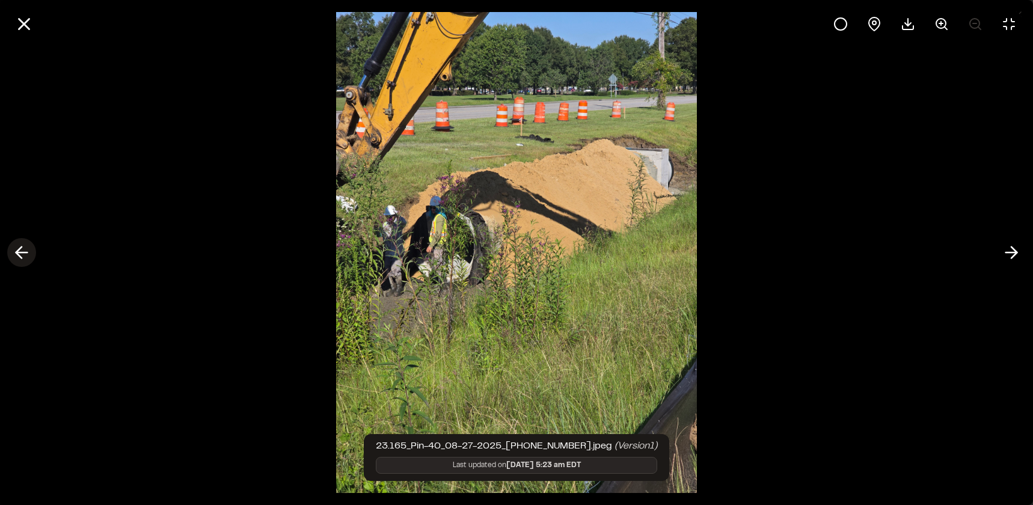
click at [22, 258] on polyline at bounding box center [18, 252] width 5 height 11
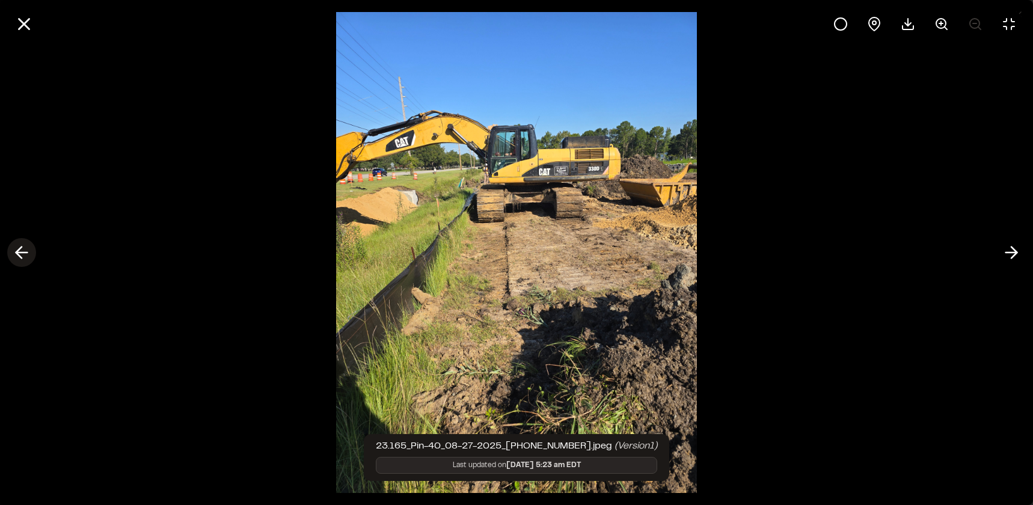
click at [22, 258] on polyline at bounding box center [18, 252] width 5 height 11
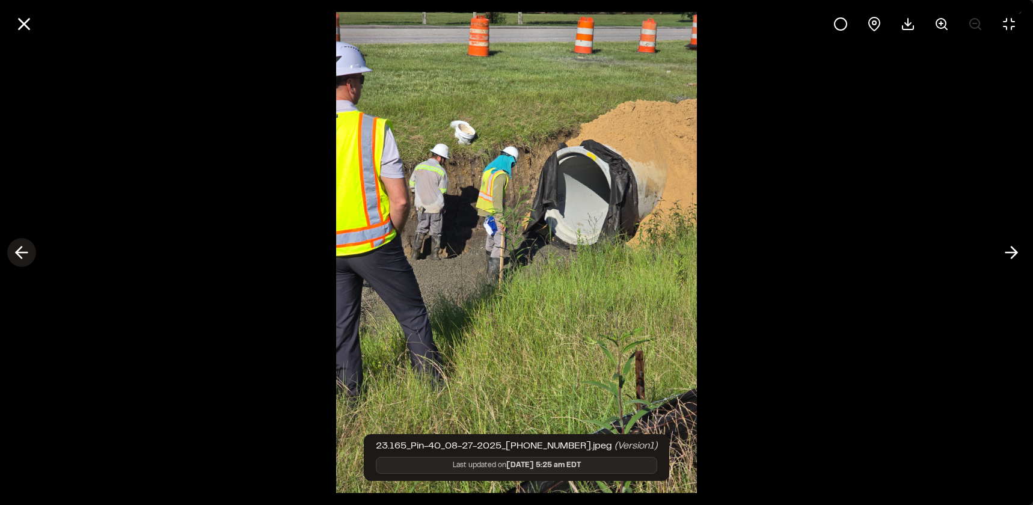
click at [22, 258] on polyline at bounding box center [18, 252] width 5 height 11
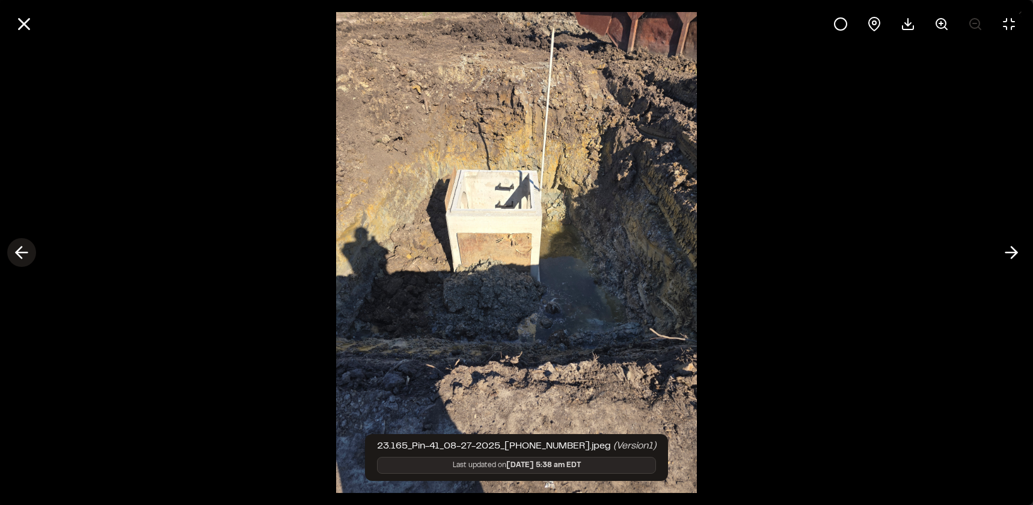
click at [22, 258] on polyline at bounding box center [18, 252] width 5 height 11
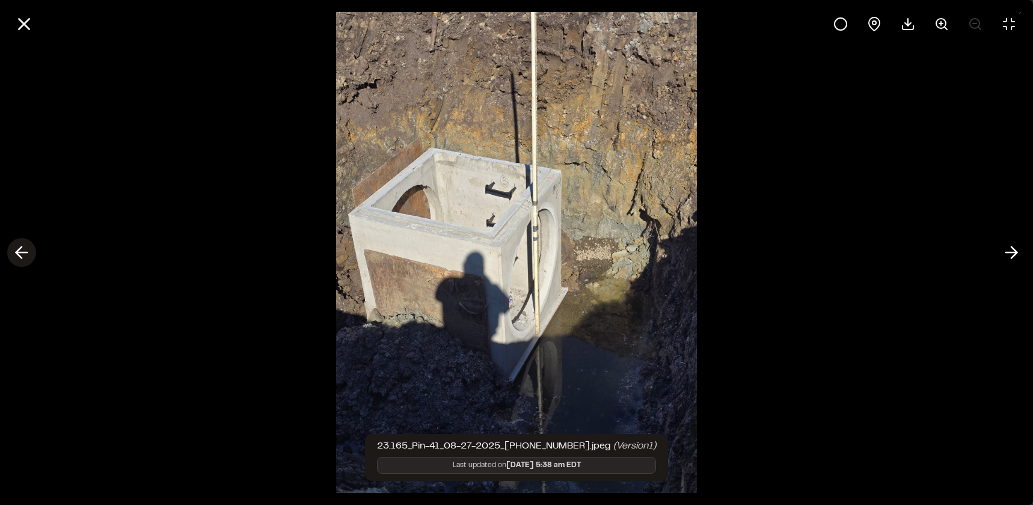
click at [22, 258] on polyline at bounding box center [18, 252] width 5 height 11
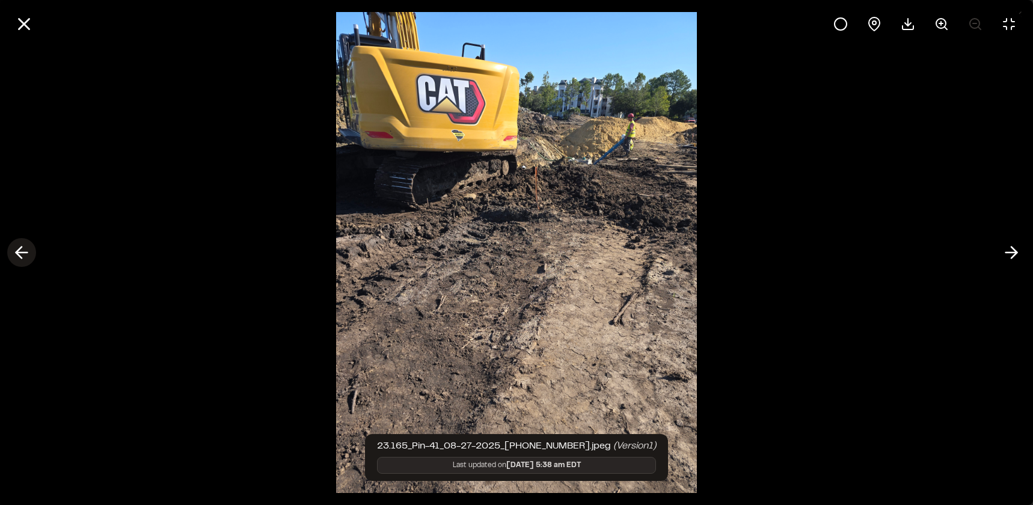
click at [22, 258] on polyline at bounding box center [18, 252] width 5 height 11
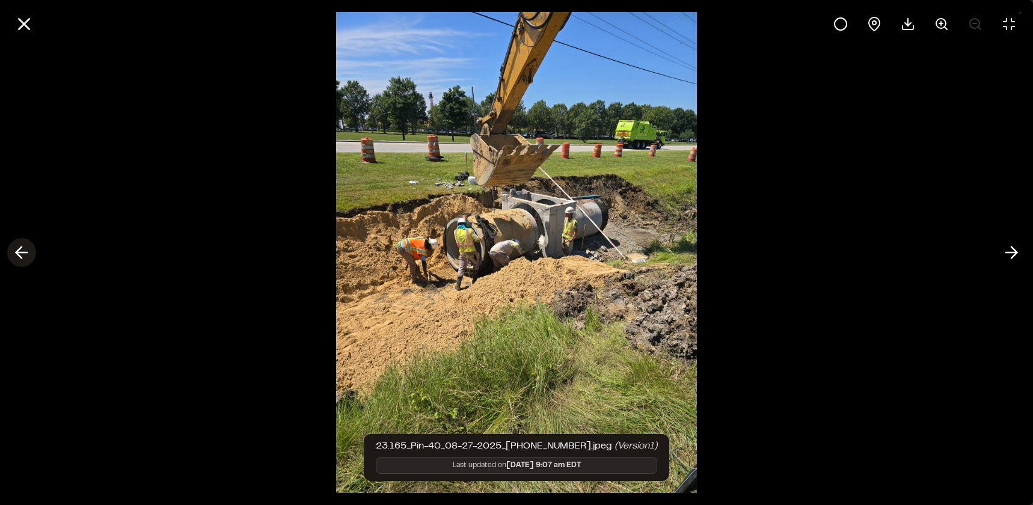
click at [22, 258] on polyline at bounding box center [18, 252] width 5 height 11
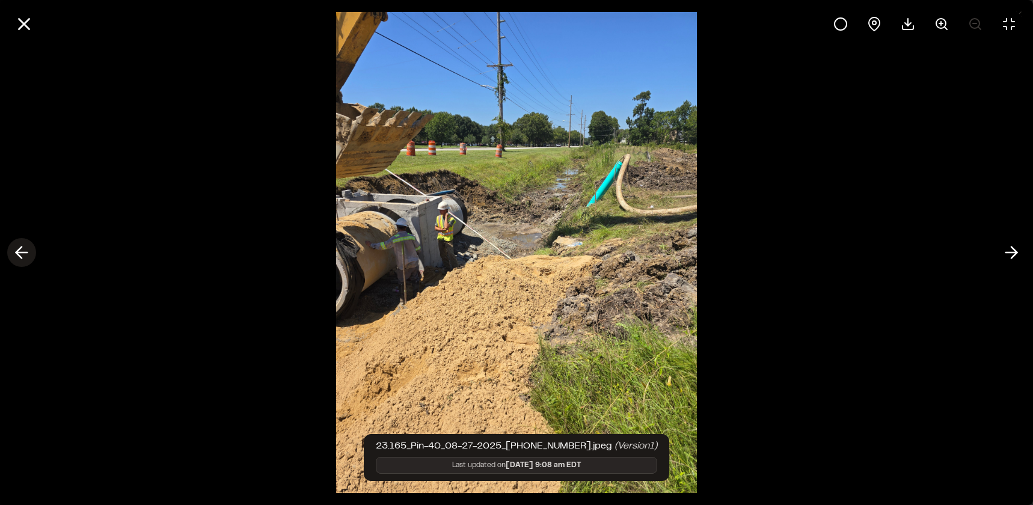
click at [22, 258] on polyline at bounding box center [18, 252] width 5 height 11
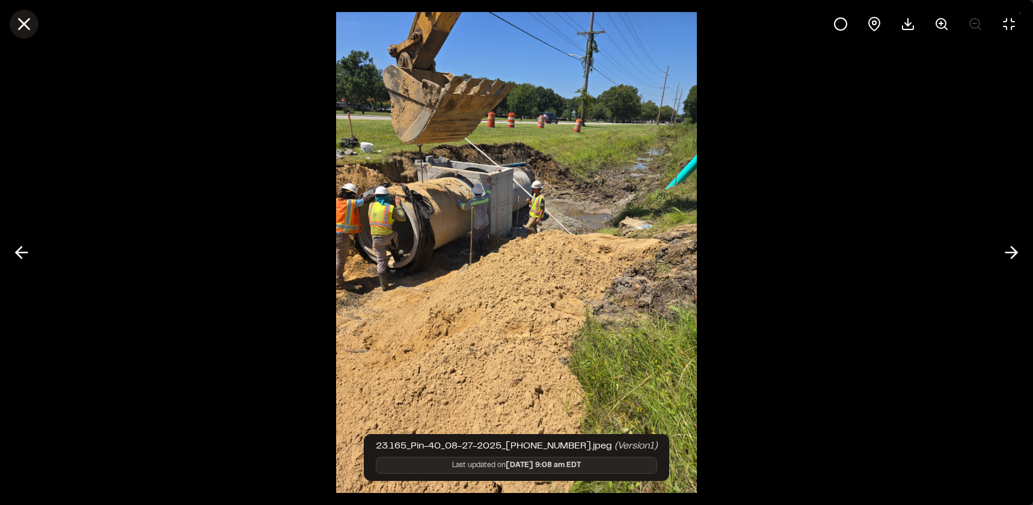
click at [22, 18] on icon at bounding box center [24, 24] width 20 height 20
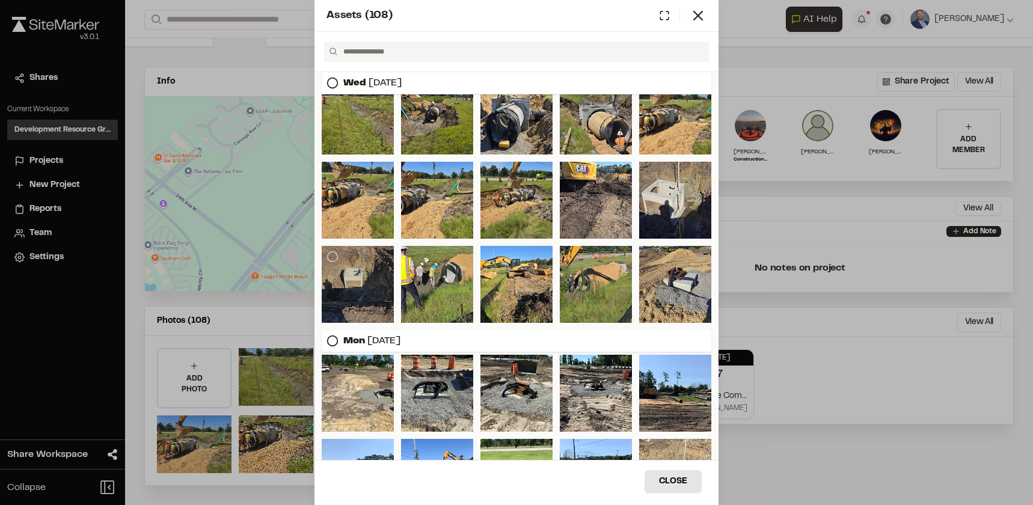
scroll to position [0, 0]
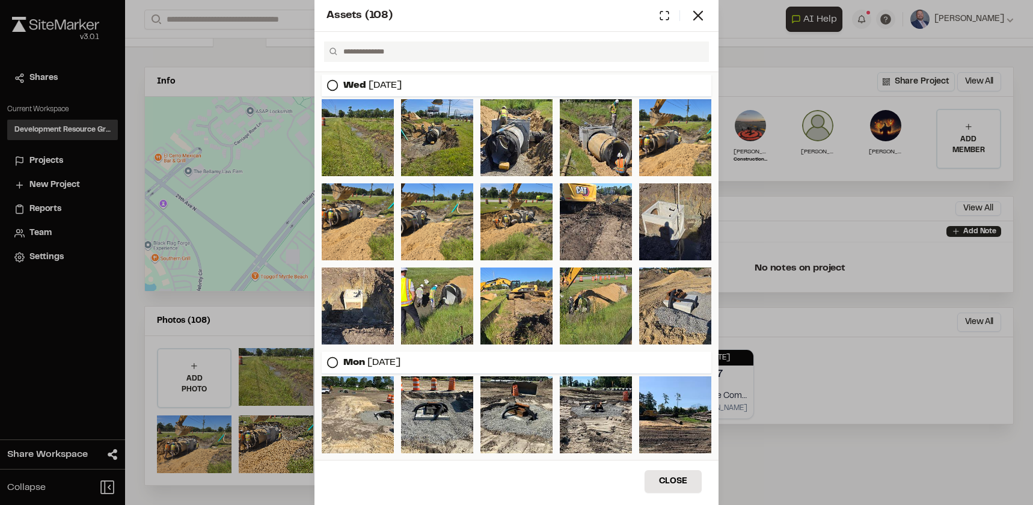
click at [317, 123] on div "[DATE] [DATE] [DATE]" at bounding box center [516, 324] width 404 height 505
click at [354, 133] on div at bounding box center [358, 137] width 72 height 77
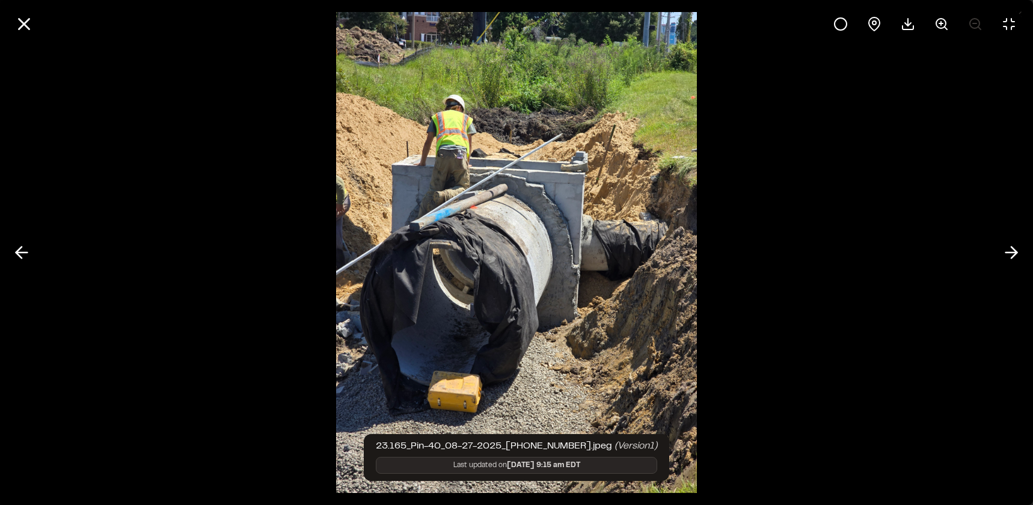
click at [20, 16] on icon at bounding box center [24, 24] width 20 height 20
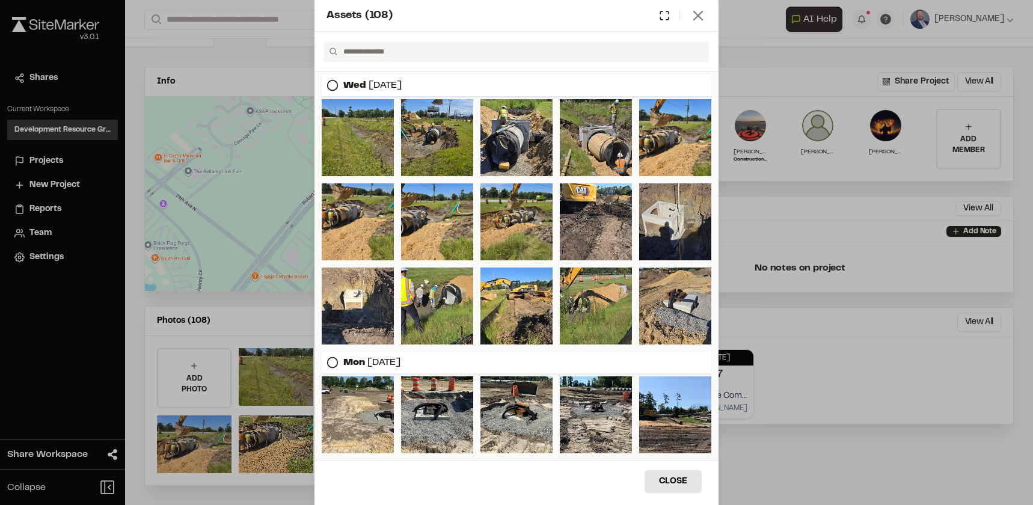
click at [697, 16] on line at bounding box center [698, 15] width 8 height 8
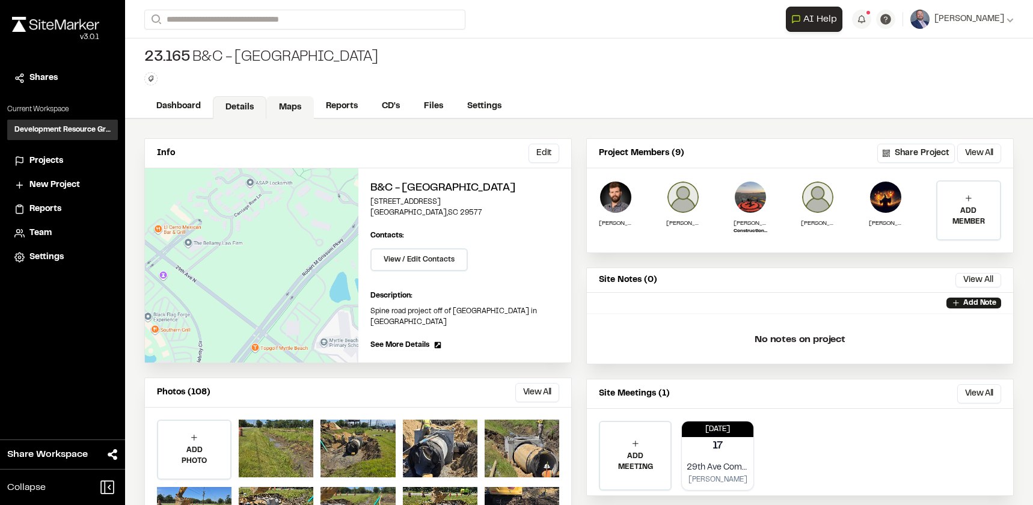
click at [307, 109] on link "Maps" at bounding box center [289, 107] width 47 height 23
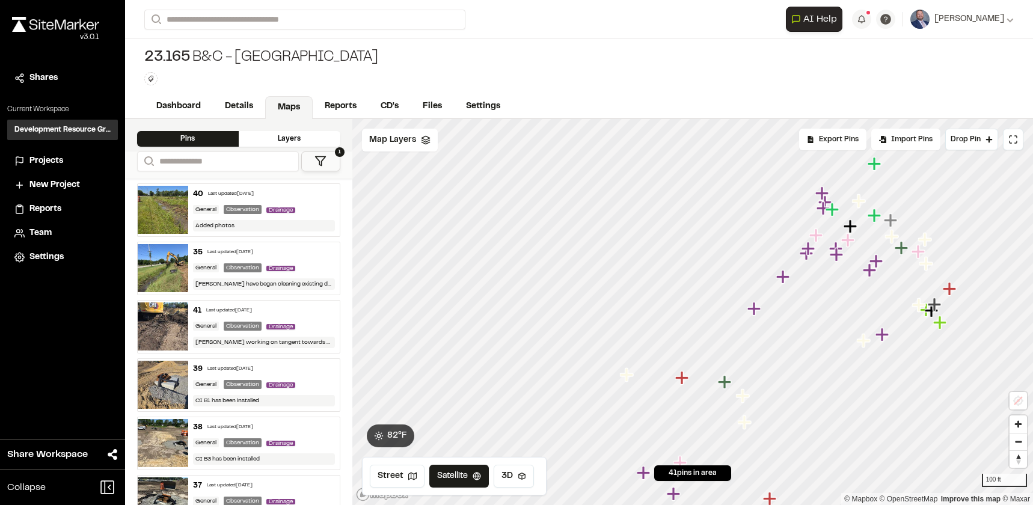
click at [300, 199] on div "40 Last updated [DATE] General Observation Drainage Added photos" at bounding box center [263, 210] width 151 height 52
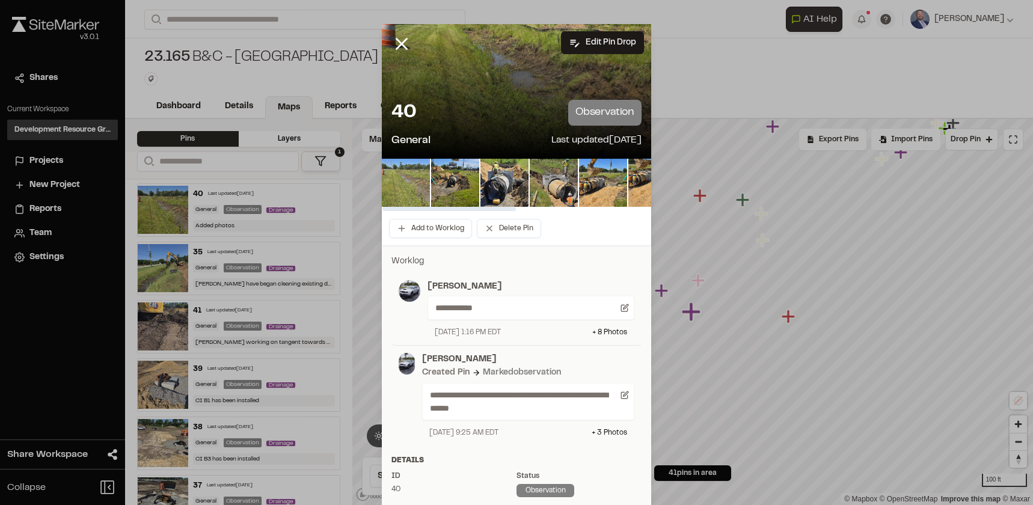
click at [411, 184] on img at bounding box center [406, 183] width 48 height 48
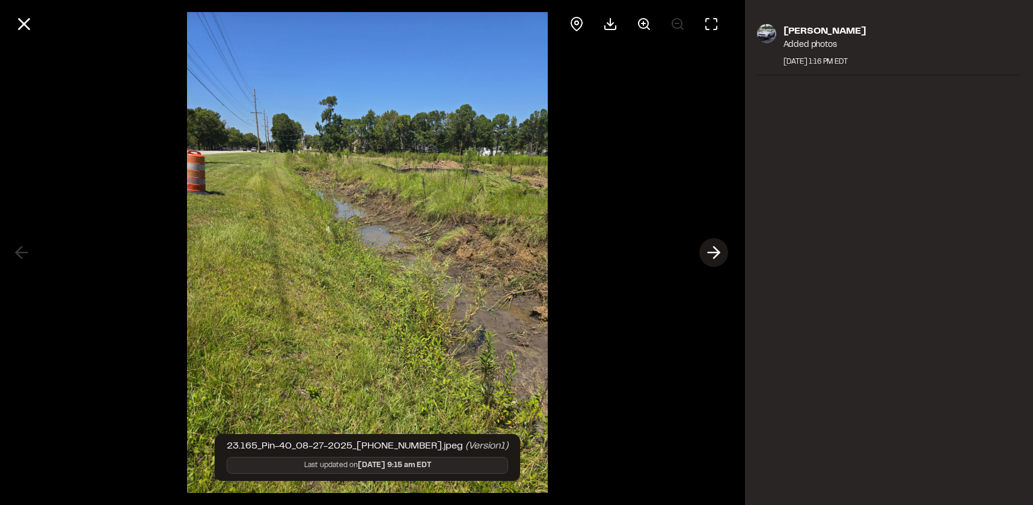
click at [707, 254] on icon at bounding box center [713, 252] width 19 height 20
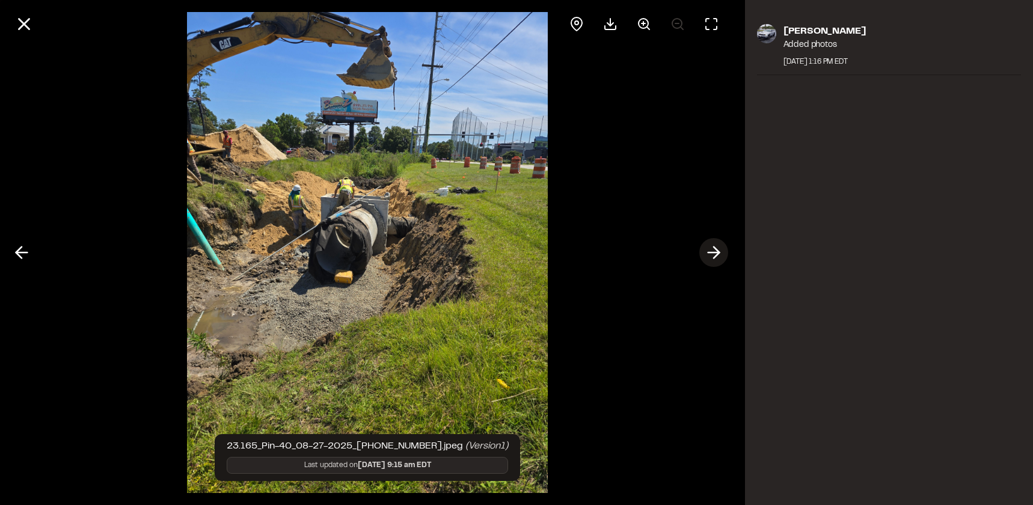
click at [716, 248] on icon at bounding box center [713, 252] width 19 height 20
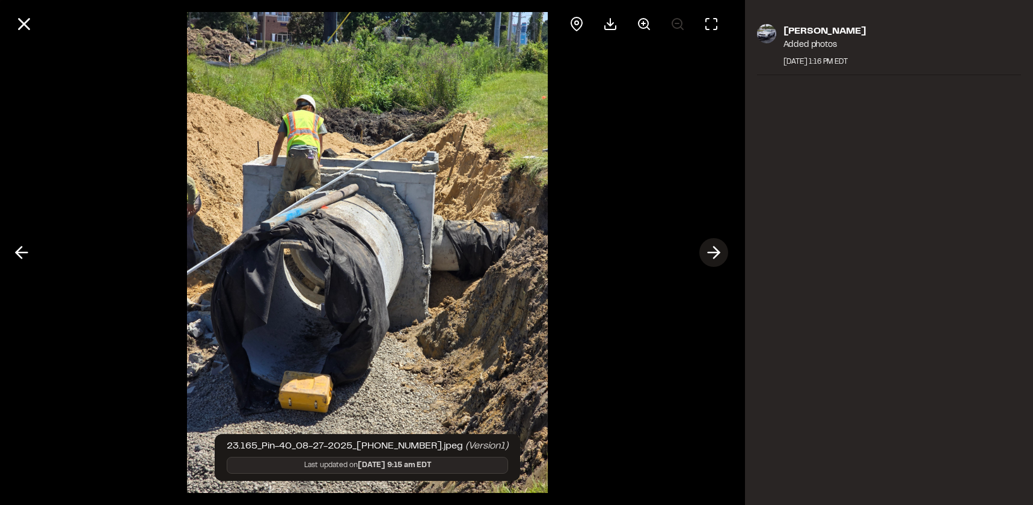
click at [719, 256] on icon at bounding box center [713, 252] width 19 height 20
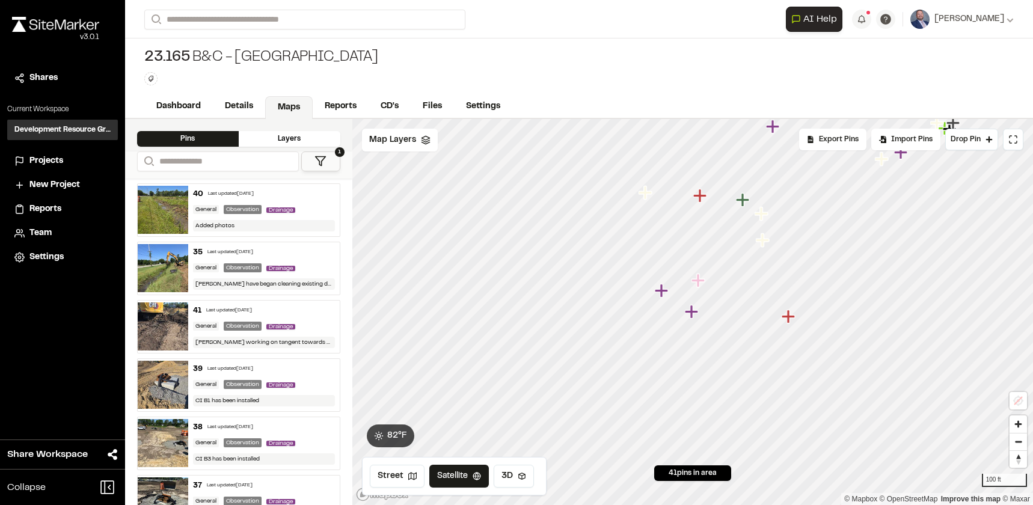
click at [300, 209] on div "General Observation Drainage" at bounding box center [264, 209] width 142 height 11
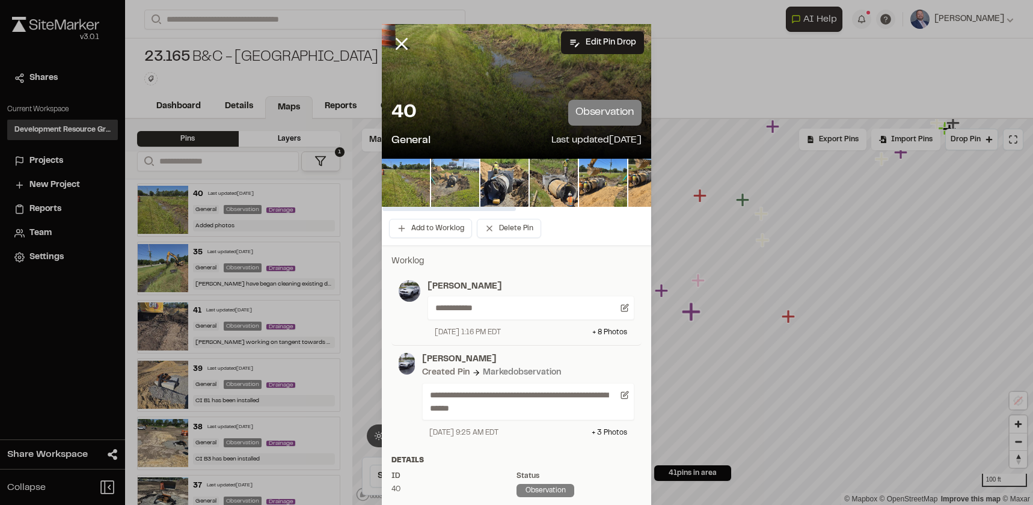
click at [457, 183] on img at bounding box center [455, 183] width 48 height 48
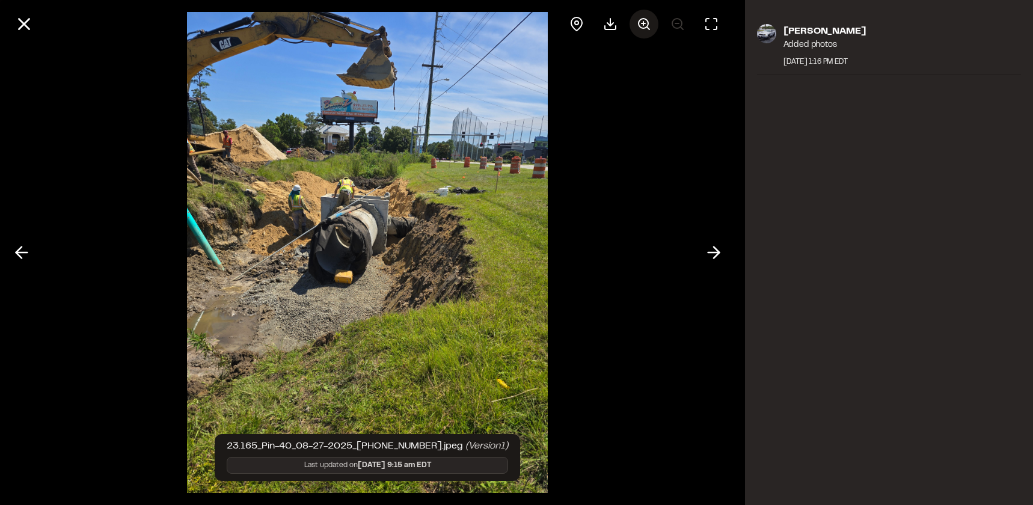
click at [641, 25] on icon at bounding box center [644, 24] width 14 height 14
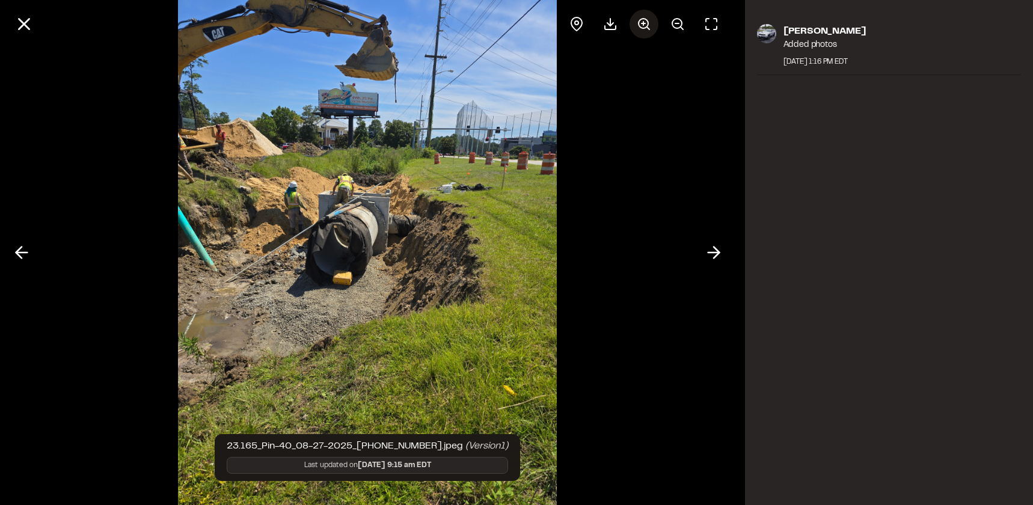
click at [642, 25] on icon at bounding box center [644, 24] width 14 height 14
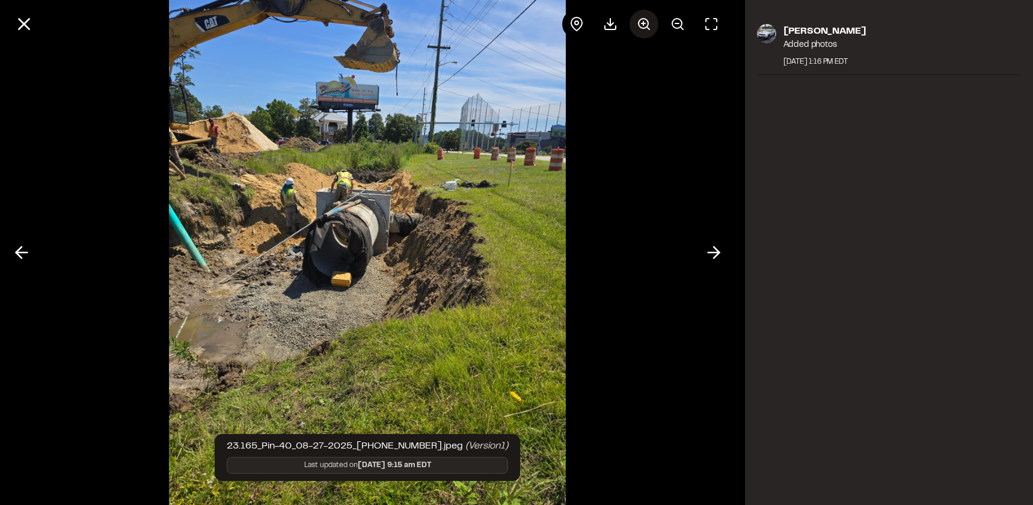
click at [642, 25] on icon at bounding box center [644, 24] width 14 height 14
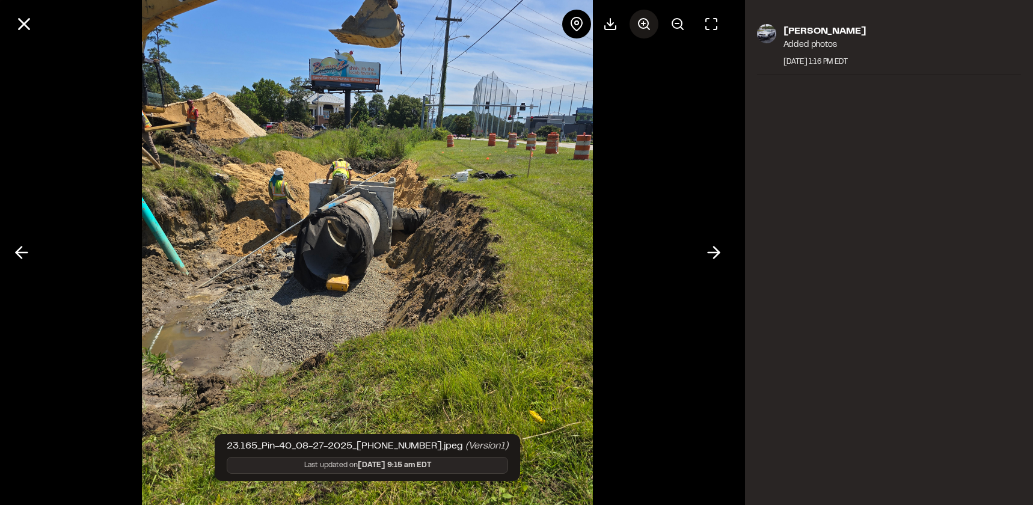
click at [642, 25] on icon at bounding box center [644, 24] width 14 height 14
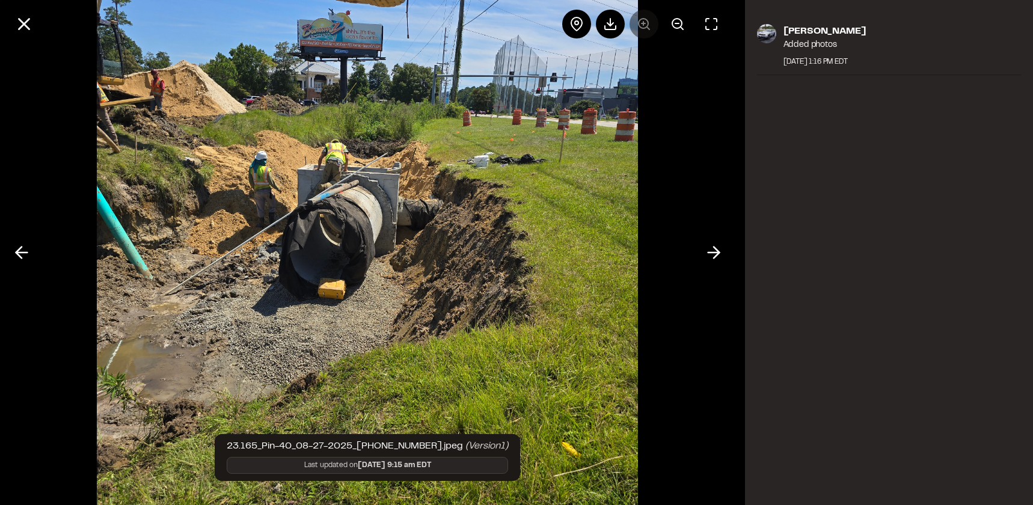
click at [642, 25] on div at bounding box center [644, 24] width 164 height 29
click at [718, 252] on polyline at bounding box center [716, 252] width 5 height 11
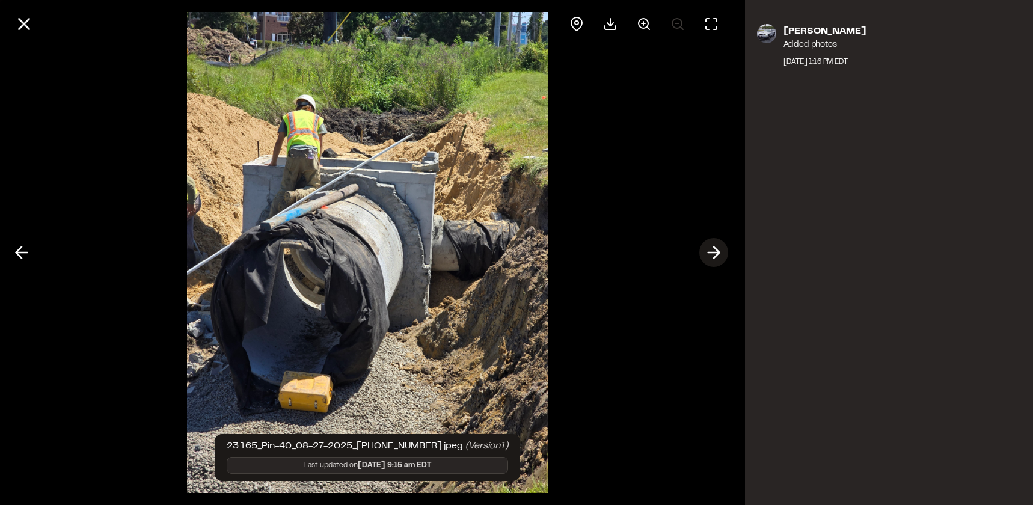
click at [718, 252] on polyline at bounding box center [716, 252] width 5 height 11
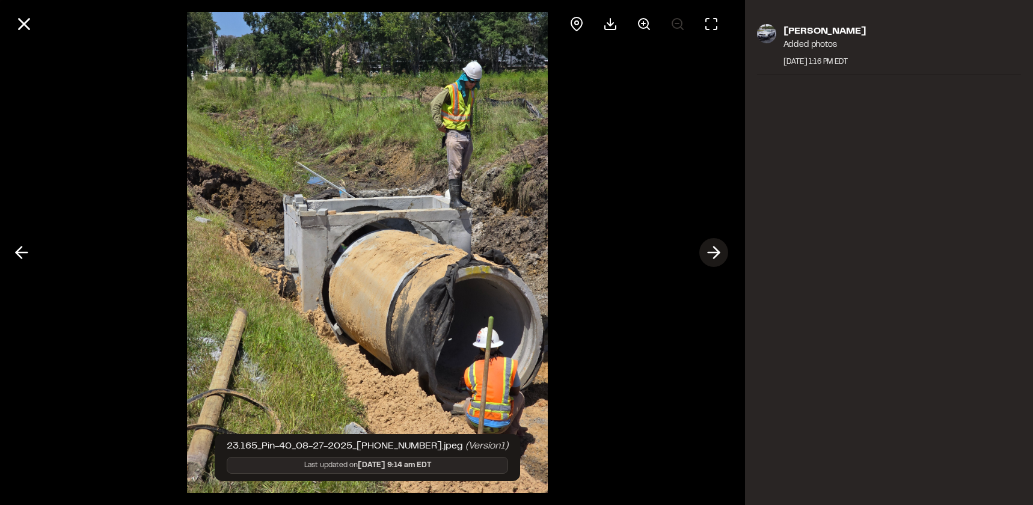
click at [700, 252] on button at bounding box center [713, 252] width 29 height 29
